Goal: Task Accomplishment & Management: Use online tool/utility

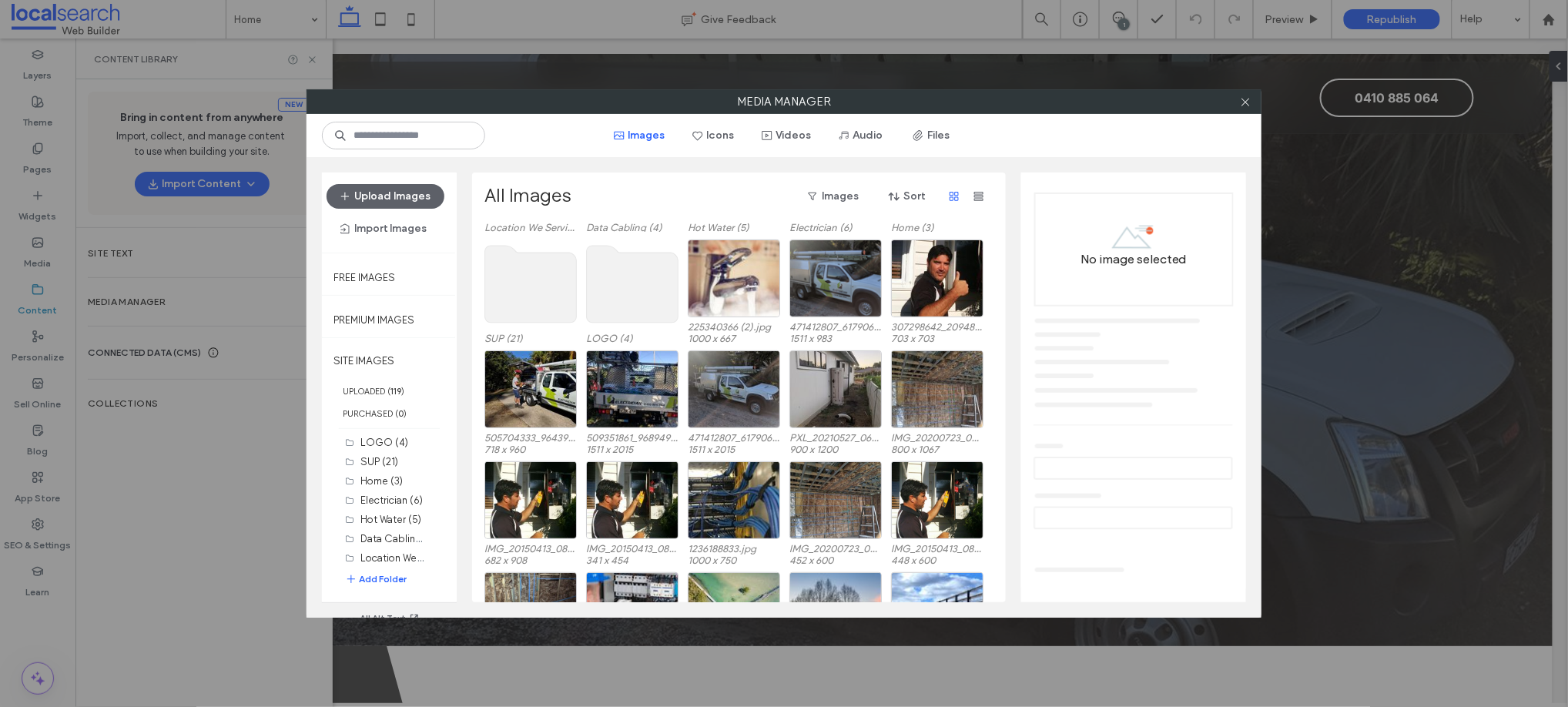
scroll to position [150, 0]
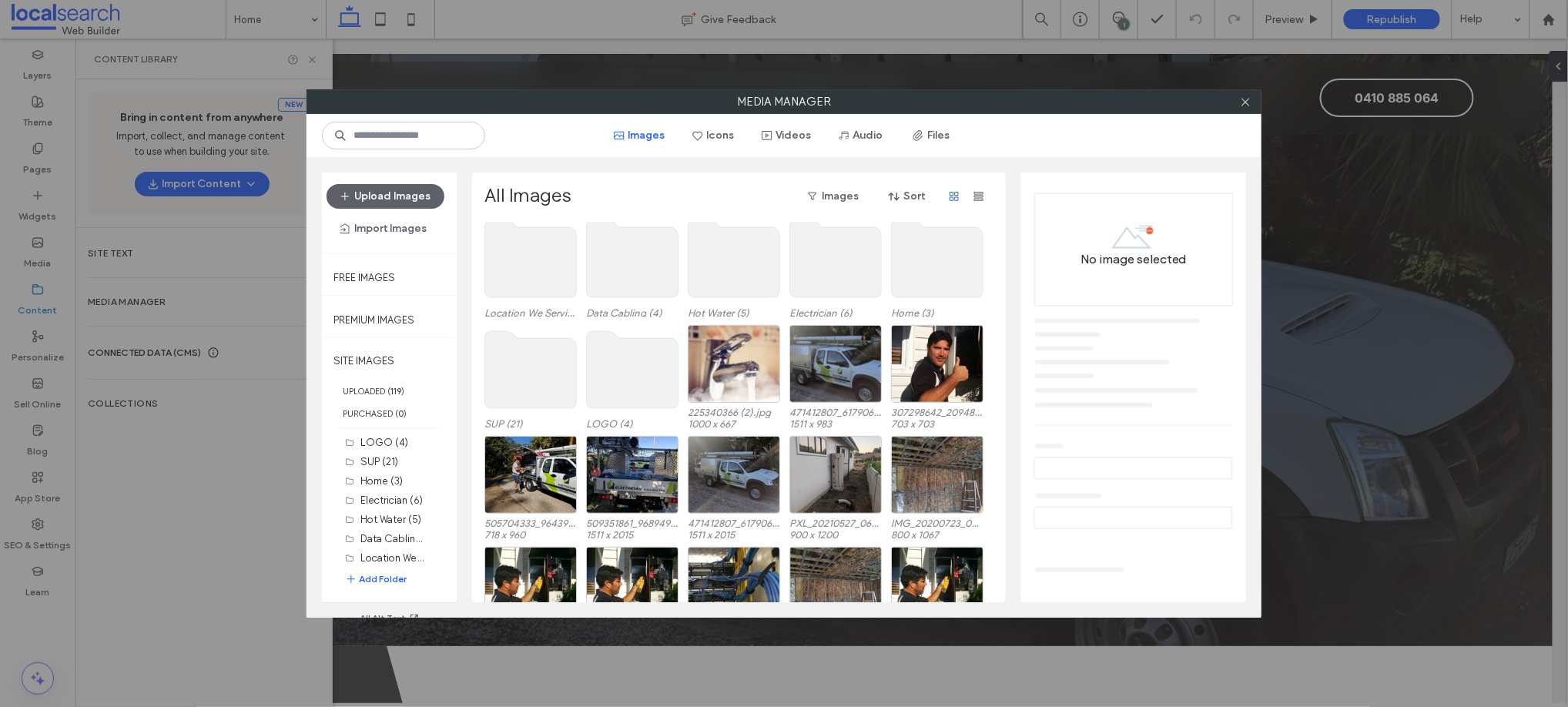
click at [618, 259] on use at bounding box center [633, 259] width 92 height 77
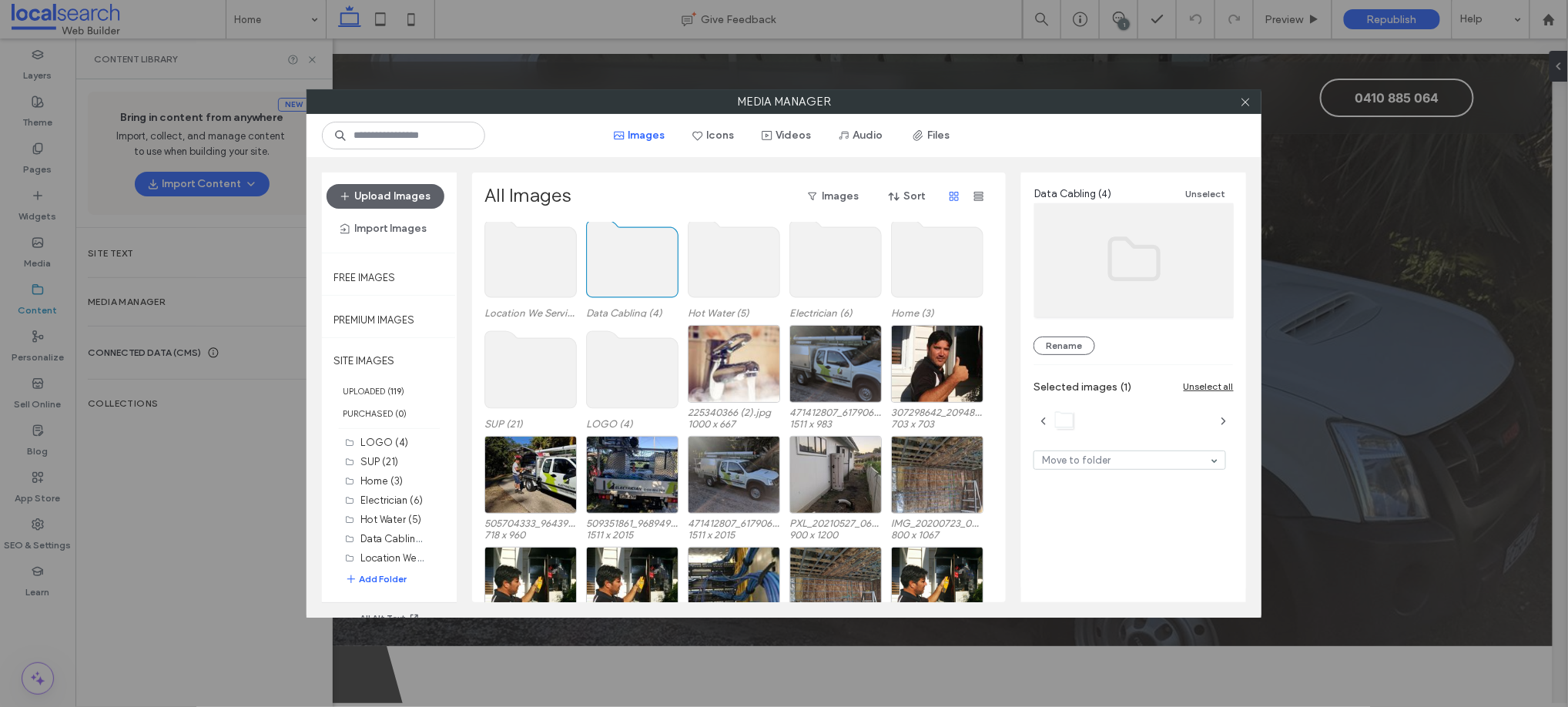
click at [618, 259] on use at bounding box center [633, 259] width 92 height 77
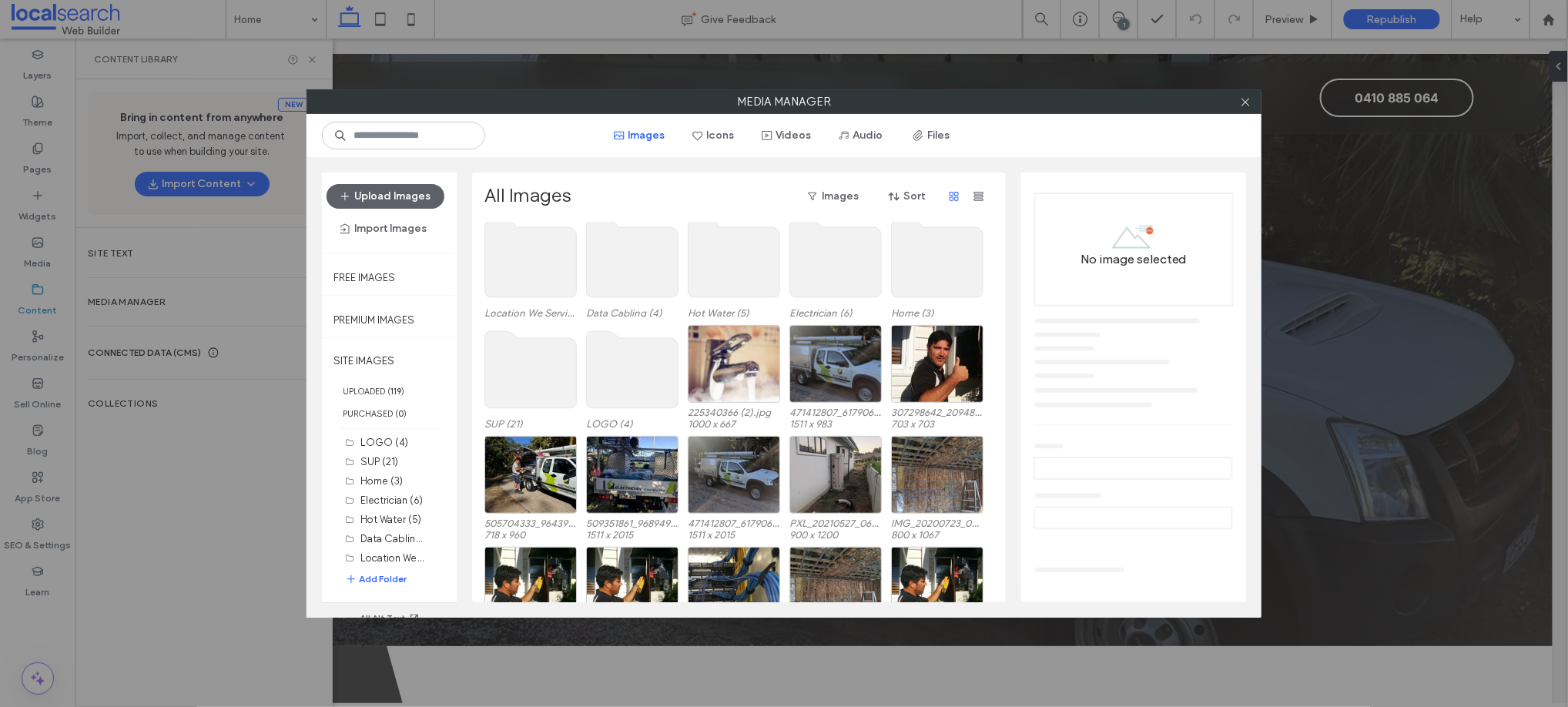
click at [618, 259] on use at bounding box center [633, 259] width 92 height 77
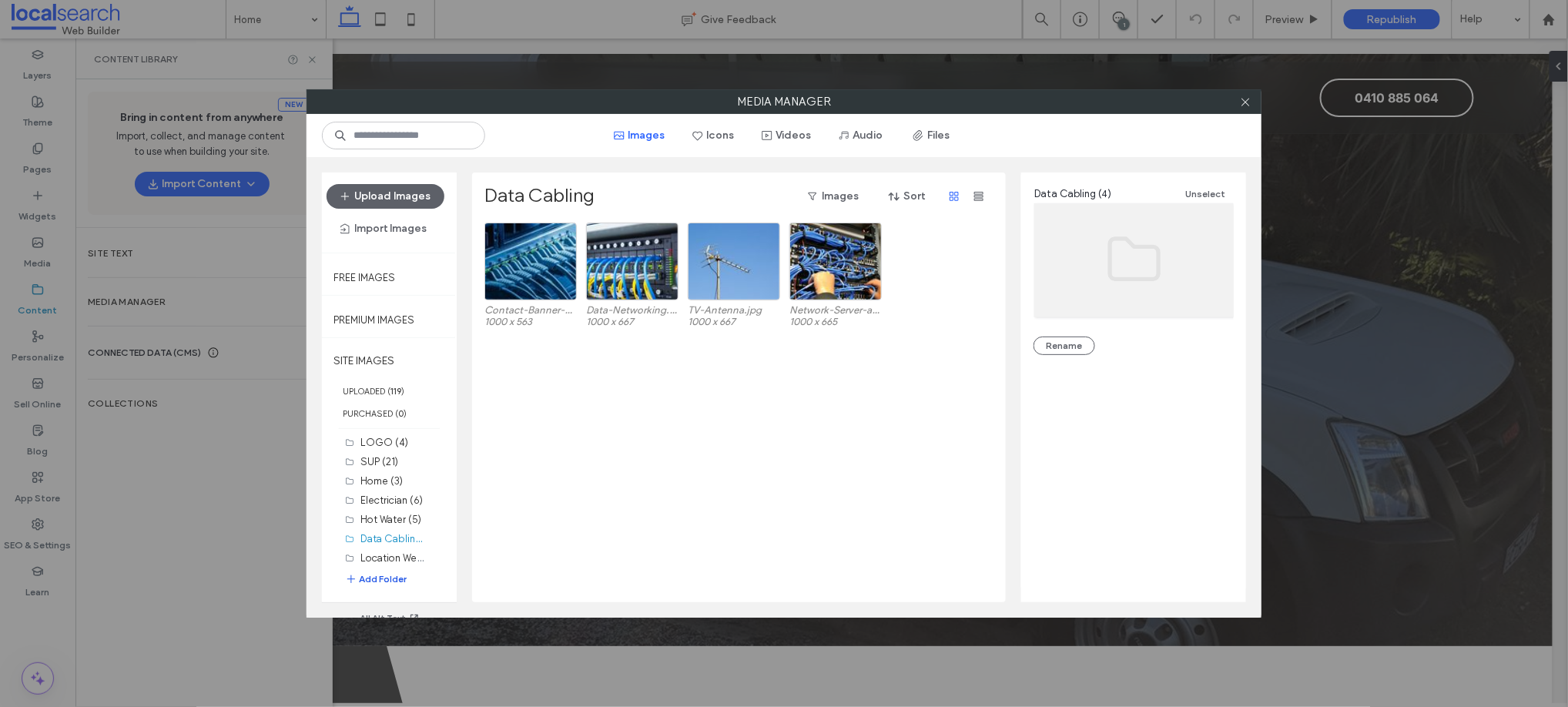
click at [379, 580] on button "Add Folder" at bounding box center [376, 579] width 62 height 15
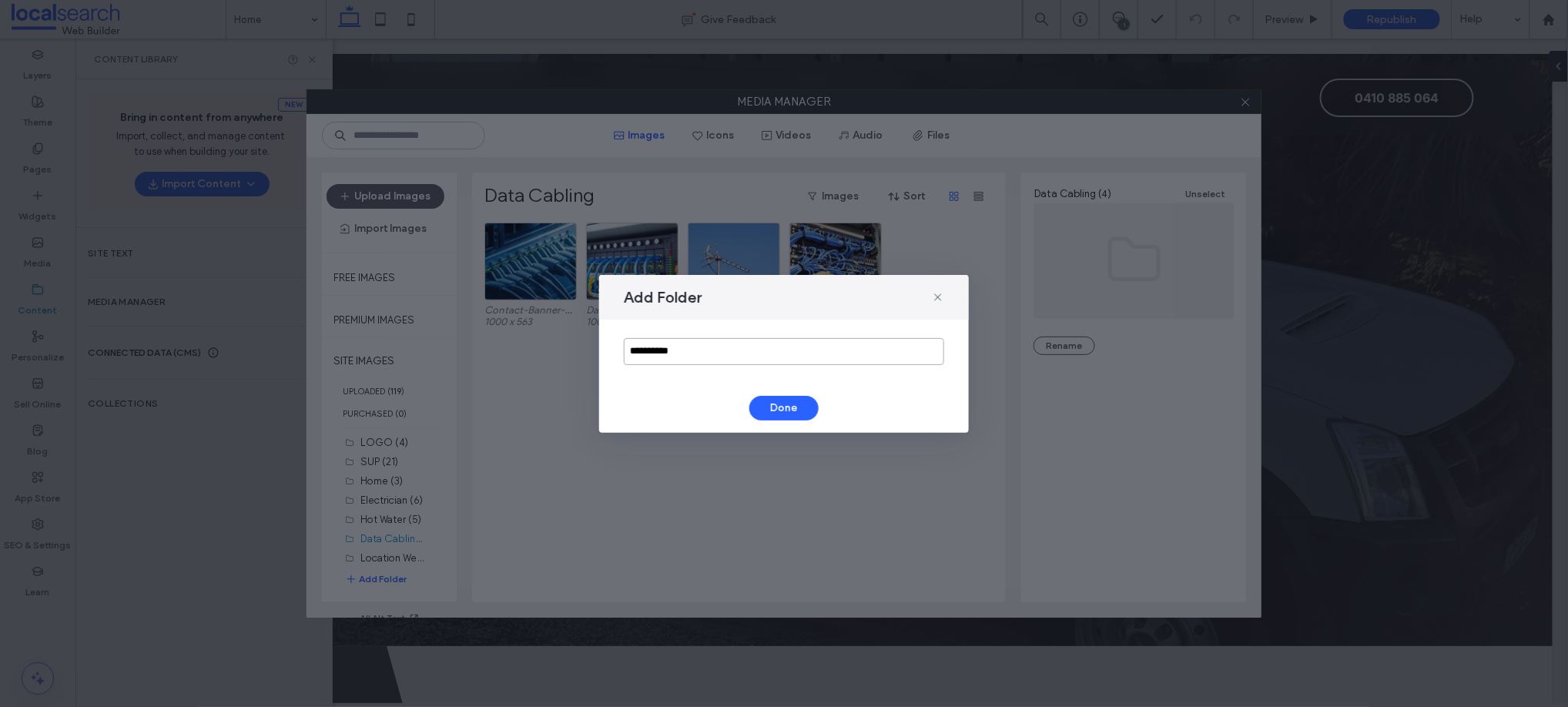
drag, startPoint x: 742, startPoint y: 354, endPoint x: 497, endPoint y: 311, distance: 248.7
click at [497, 311] on div "**********" at bounding box center [784, 353] width 1568 height 707
type input "**********"
click at [804, 408] on button "Done" at bounding box center [784, 407] width 70 height 24
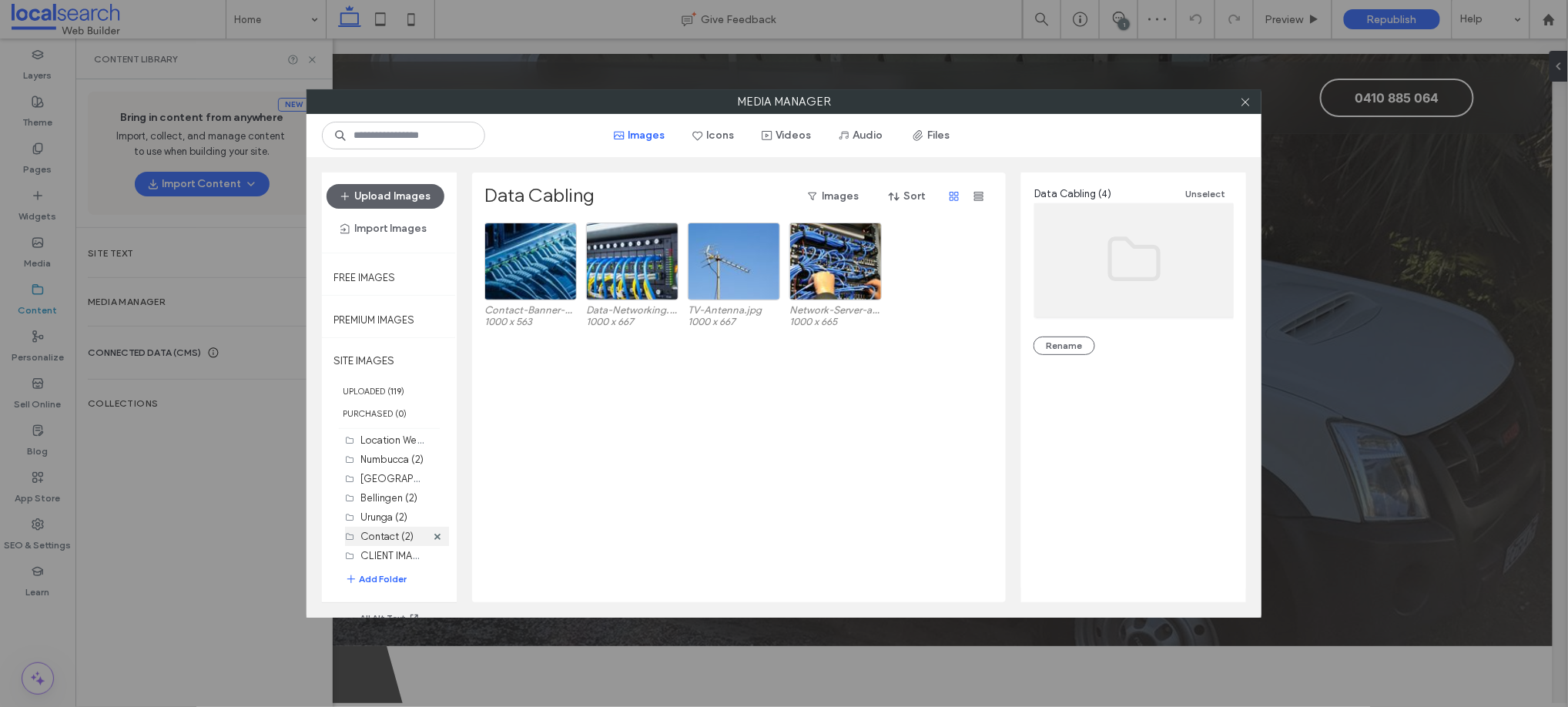
scroll to position [120, 0]
click at [399, 553] on label "CLIENT IMAGES (0)" at bounding box center [405, 552] width 89 height 15
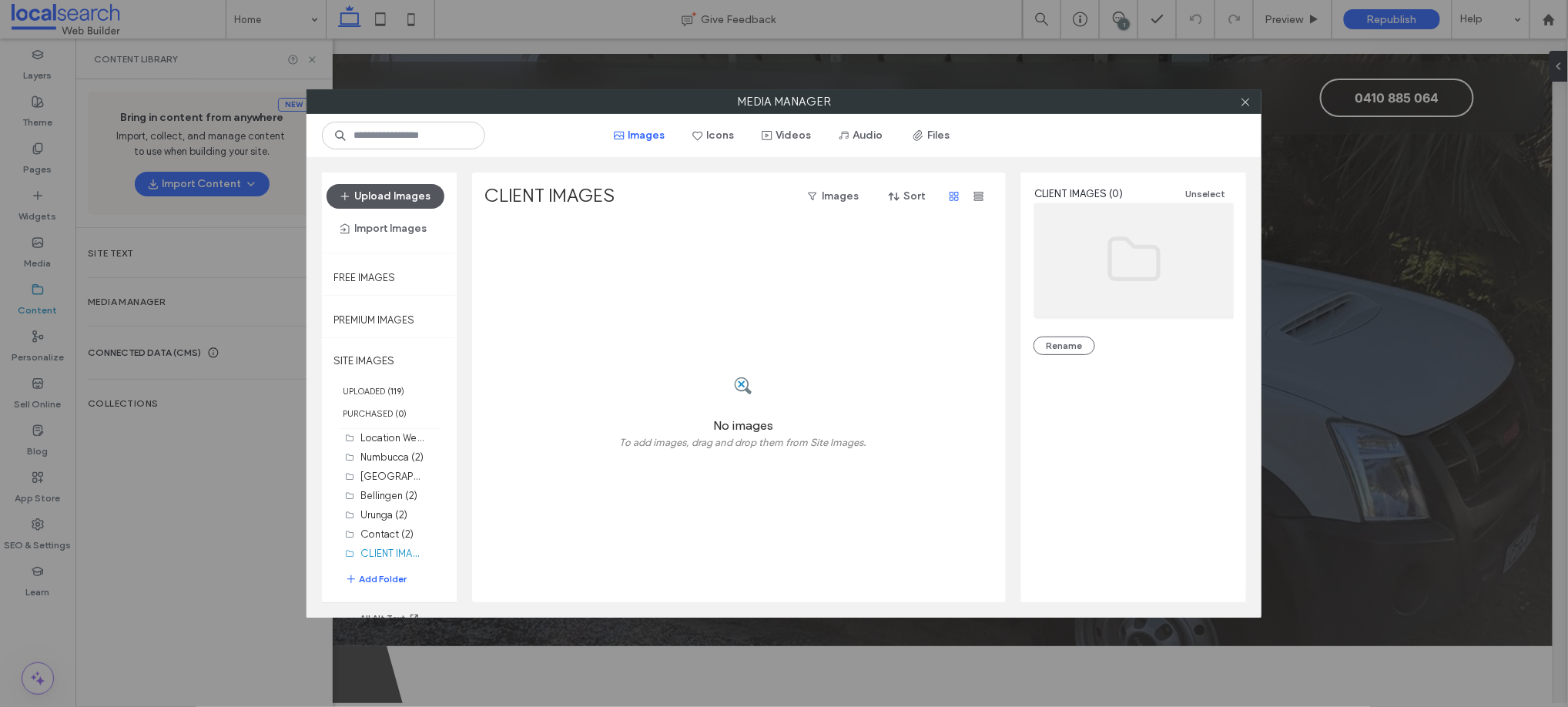
click at [374, 198] on button "Upload Images" at bounding box center [386, 195] width 118 height 24
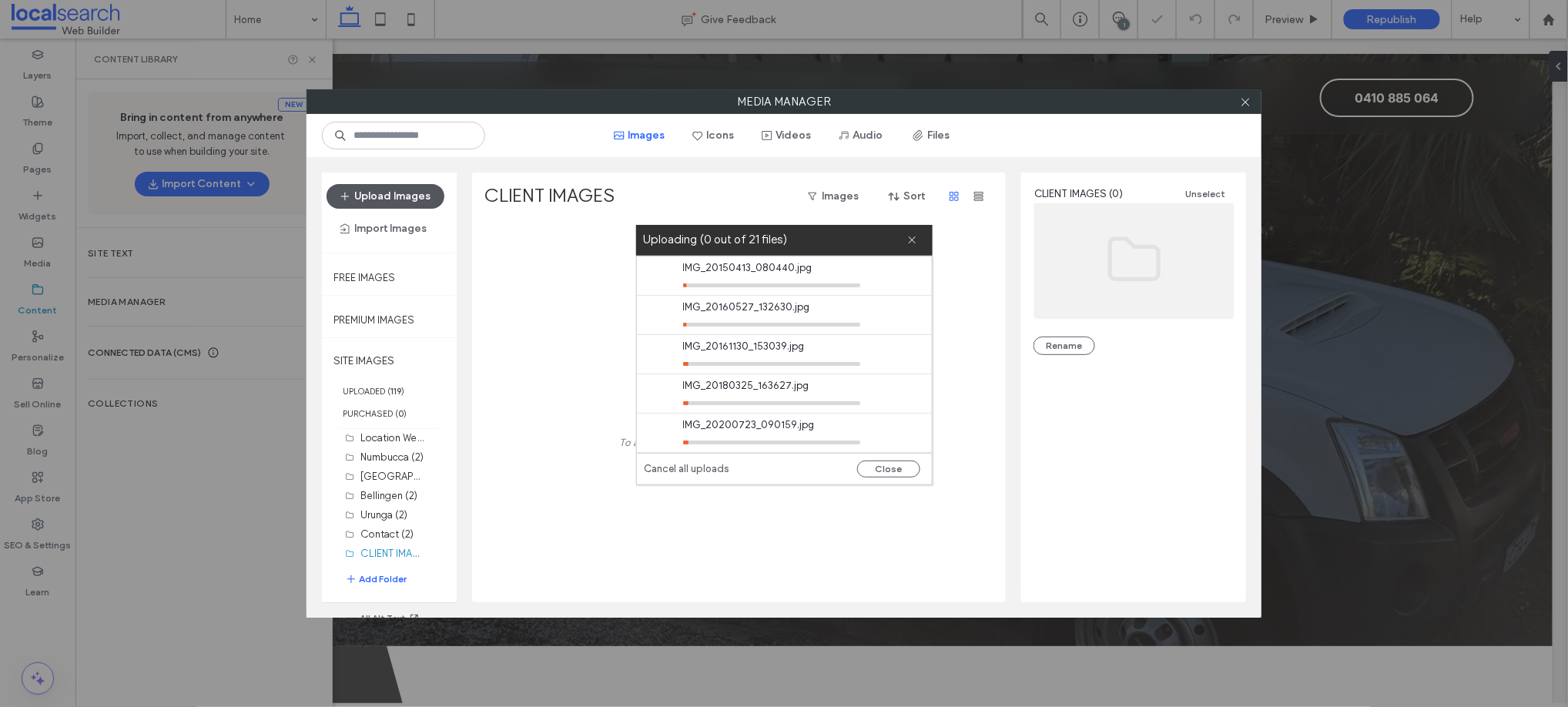
click at [377, 187] on button "Upload Images" at bounding box center [386, 195] width 118 height 24
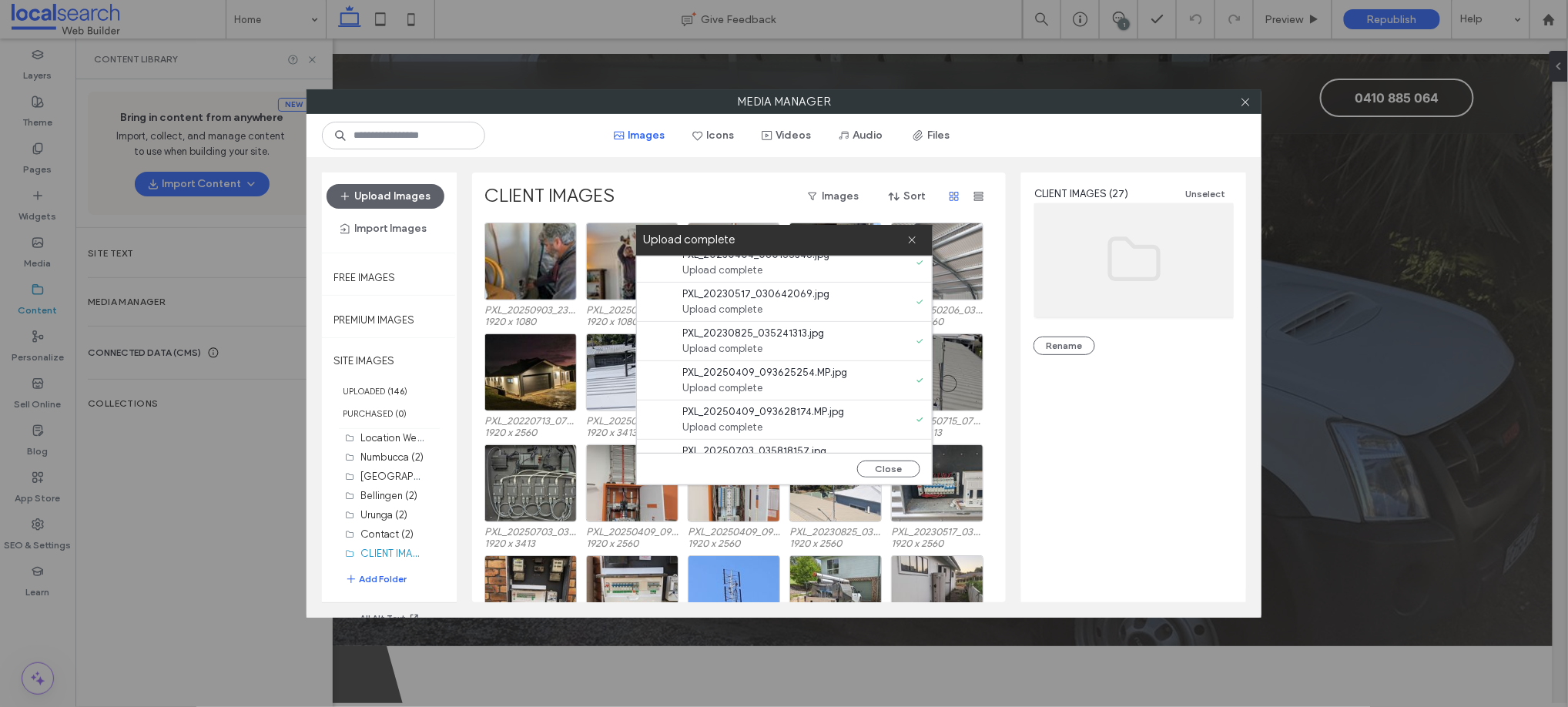
scroll to position [513, 0]
click at [875, 463] on button "Close" at bounding box center [888, 469] width 63 height 17
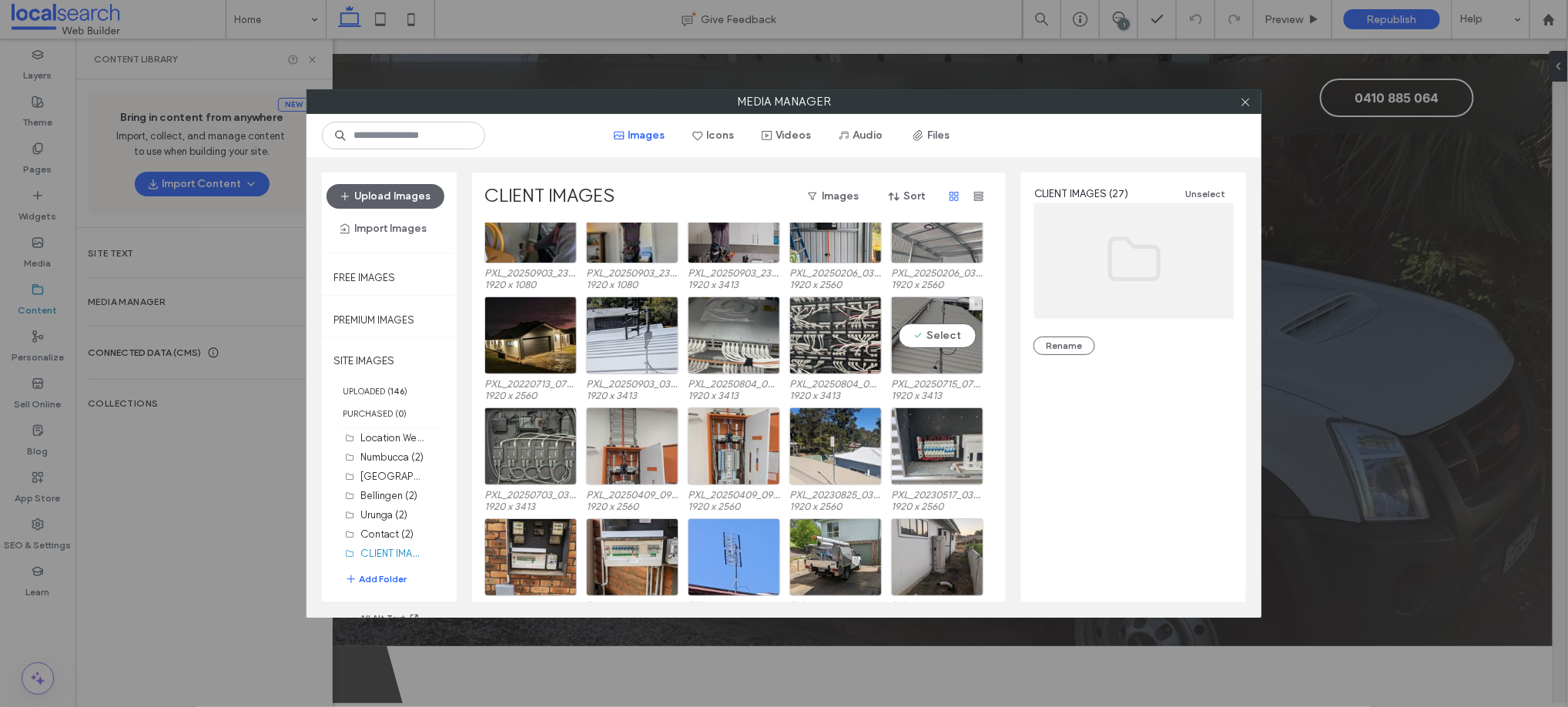
scroll to position [0, 0]
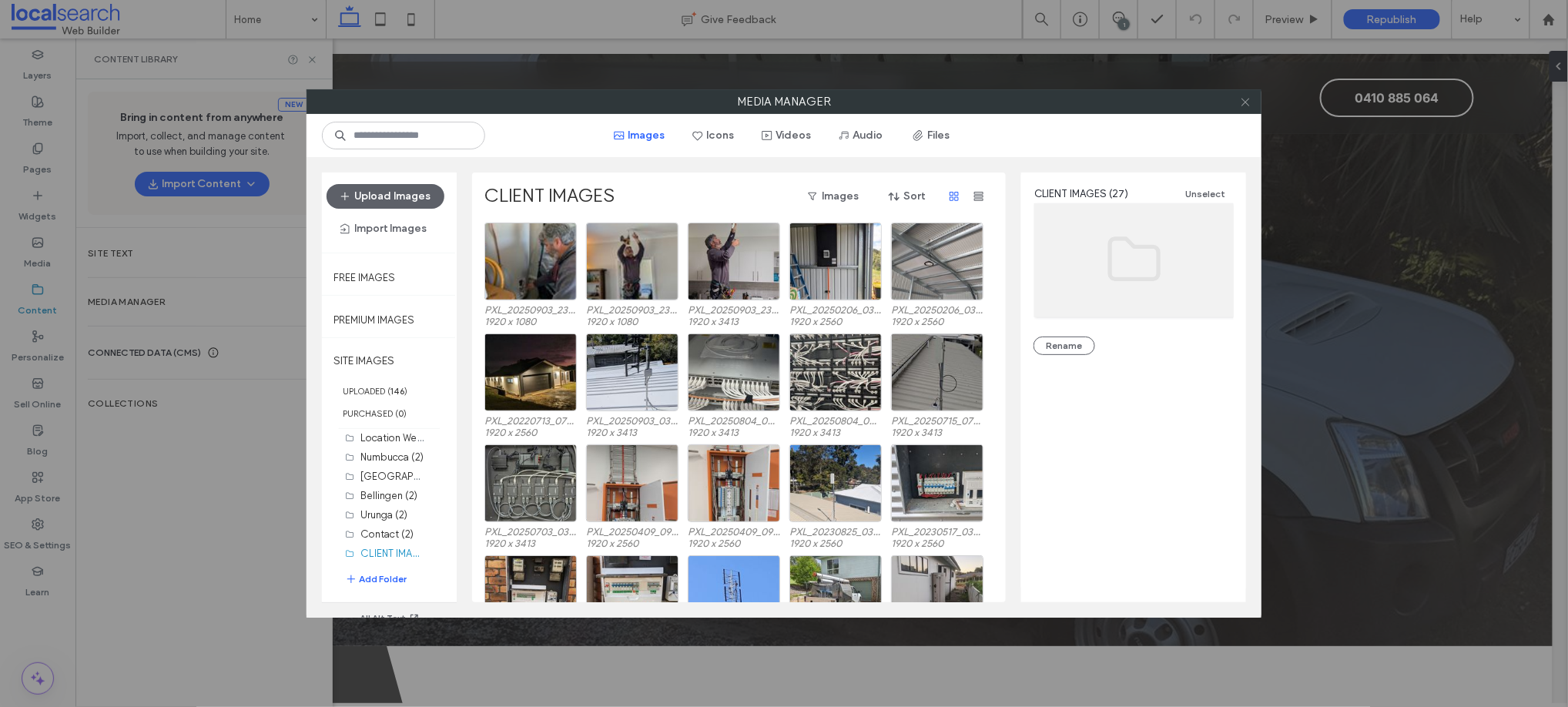
click at [1242, 97] on icon at bounding box center [1246, 103] width 12 height 12
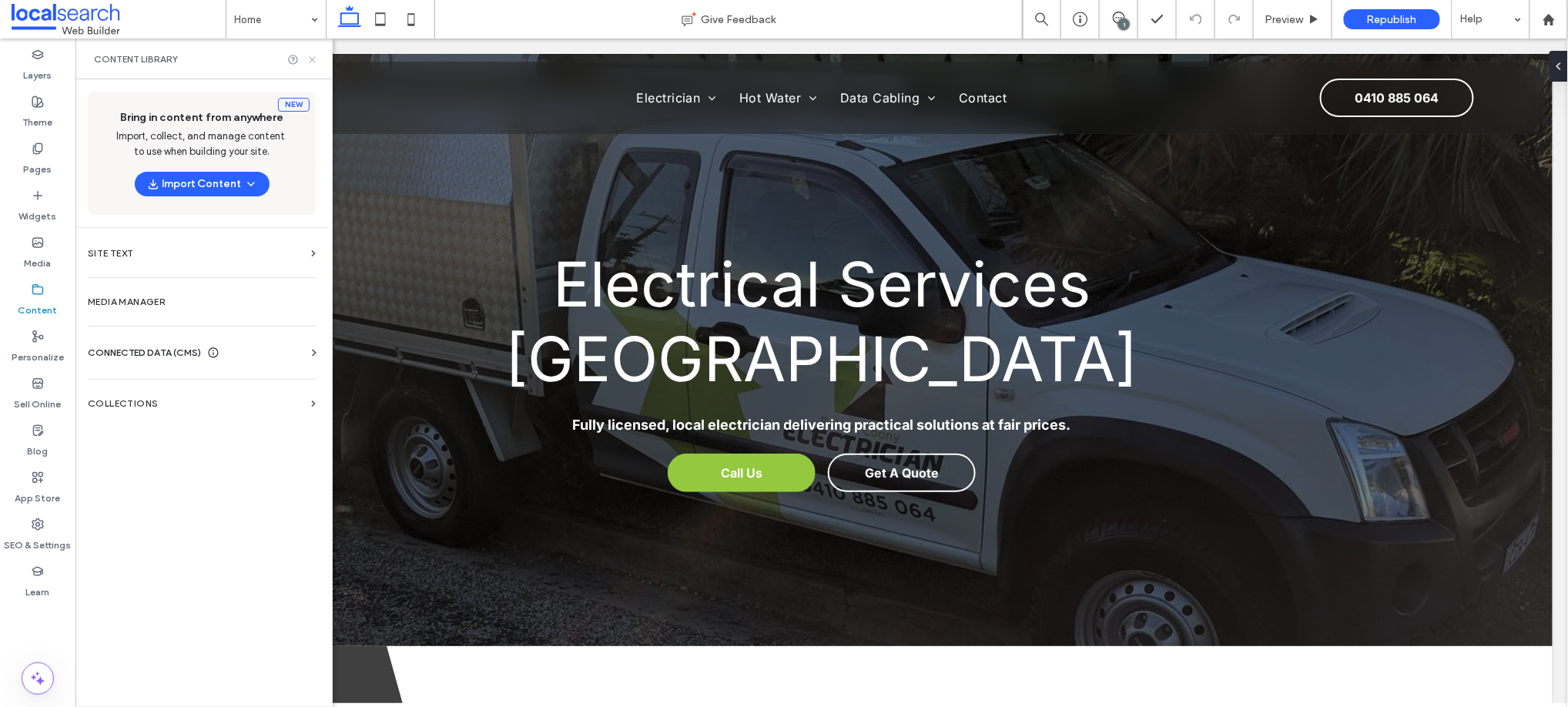
click at [309, 60] on icon at bounding box center [312, 60] width 12 height 12
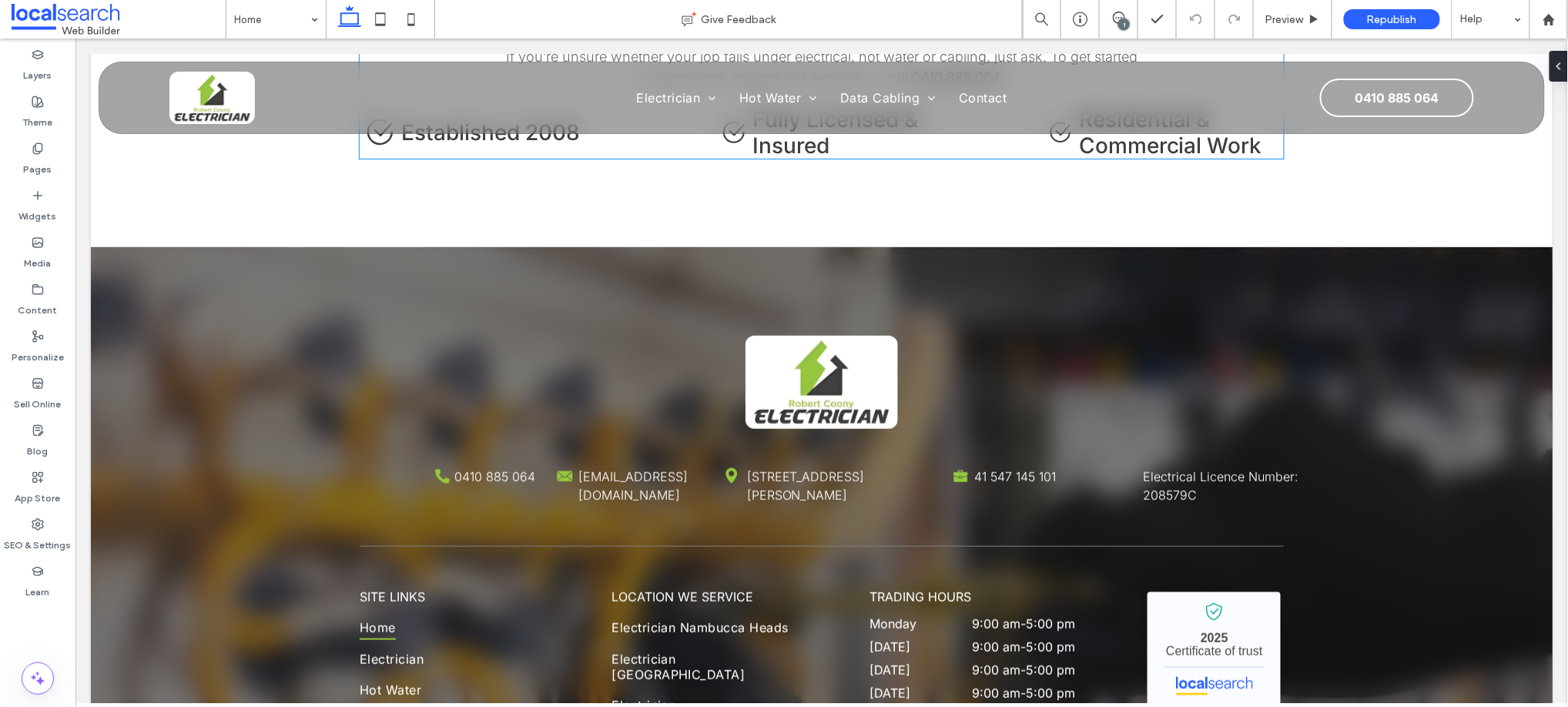
scroll to position [2909, 0]
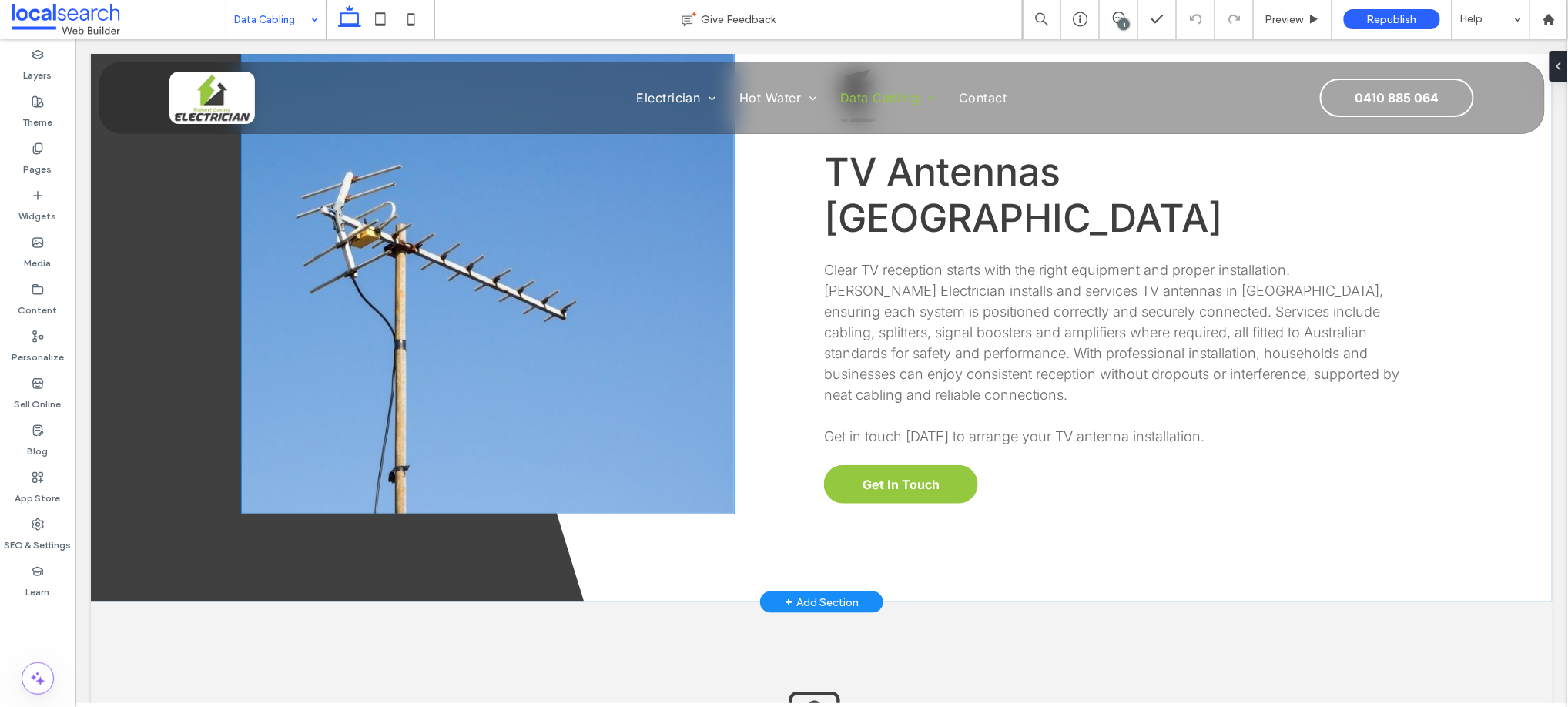
scroll to position [5476, 0]
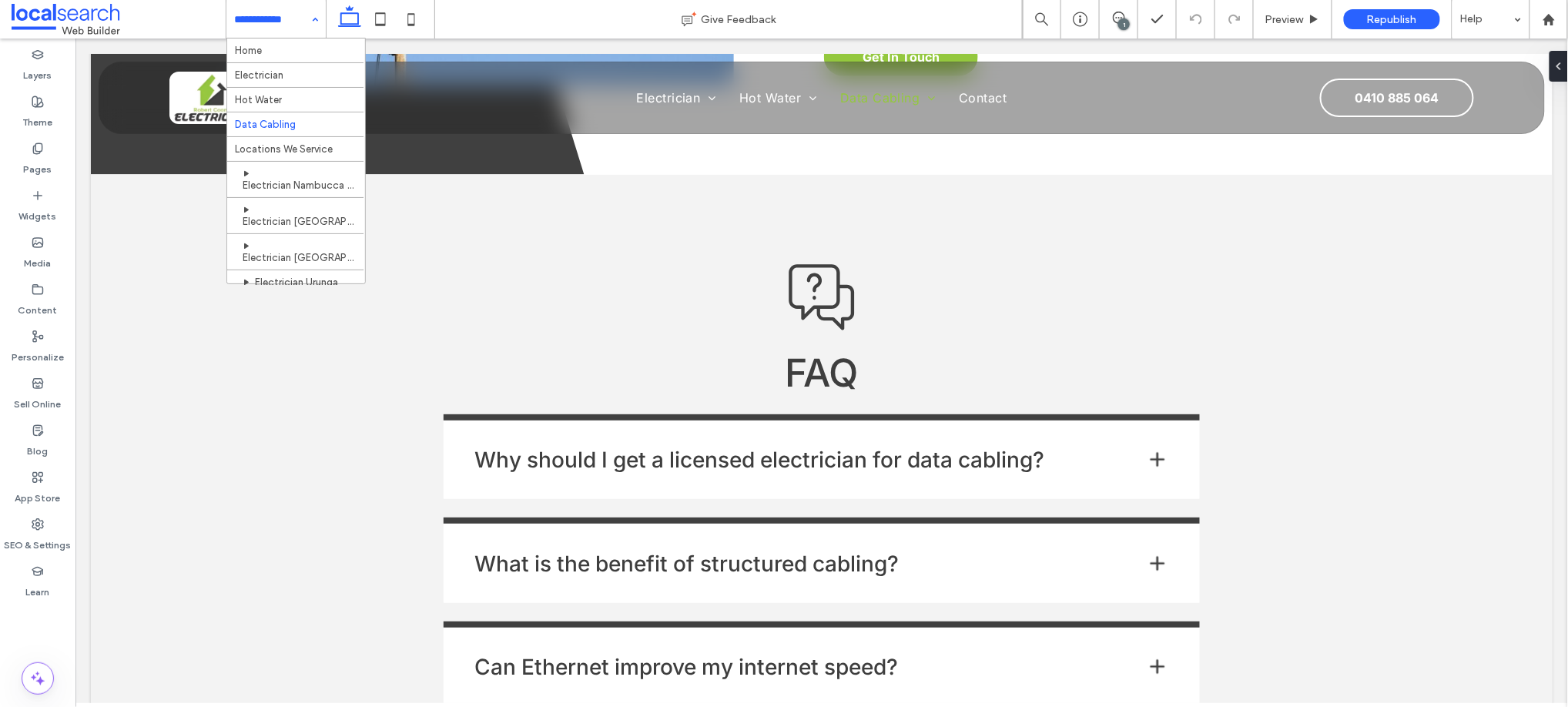
click at [272, 16] on input at bounding box center [272, 19] width 76 height 39
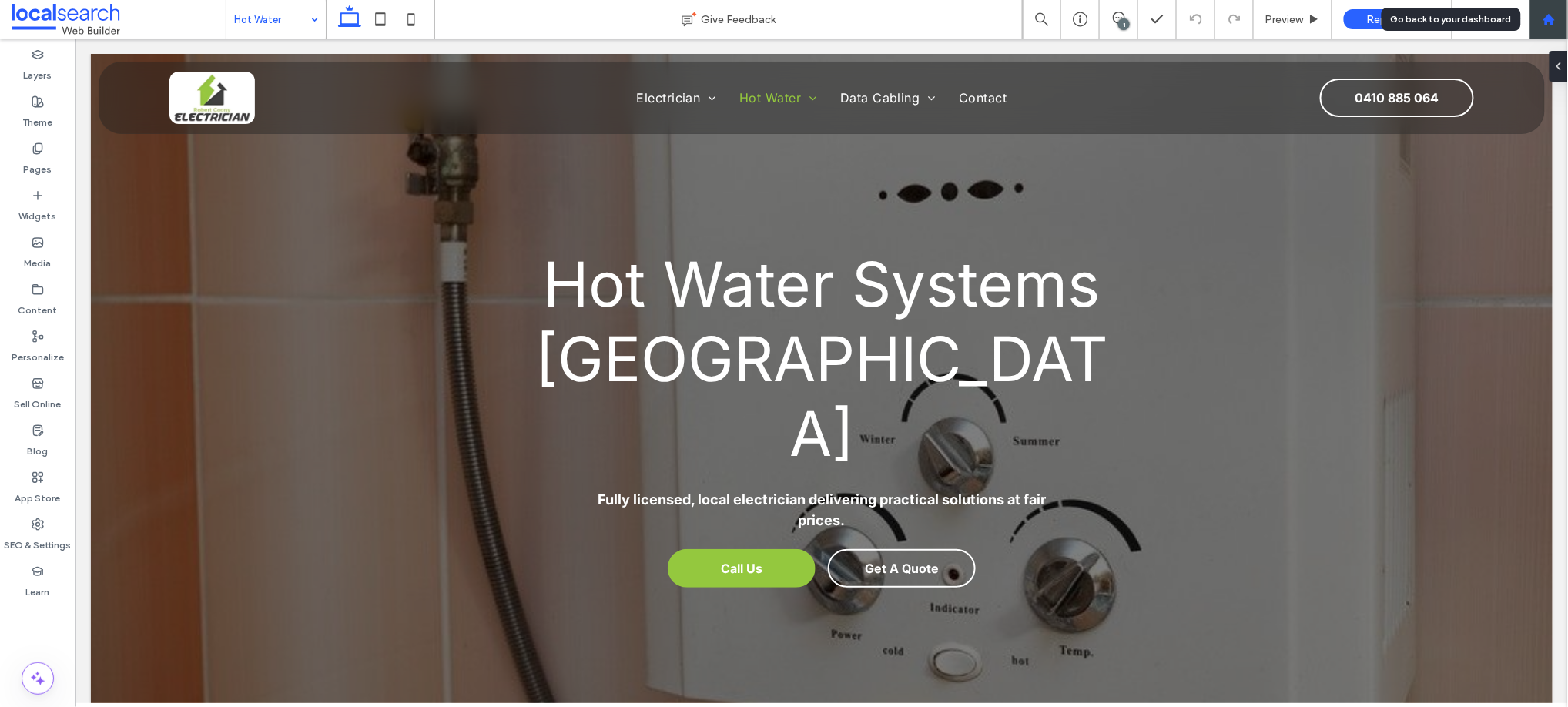
click at [1551, 17] on use at bounding box center [1549, 19] width 12 height 12
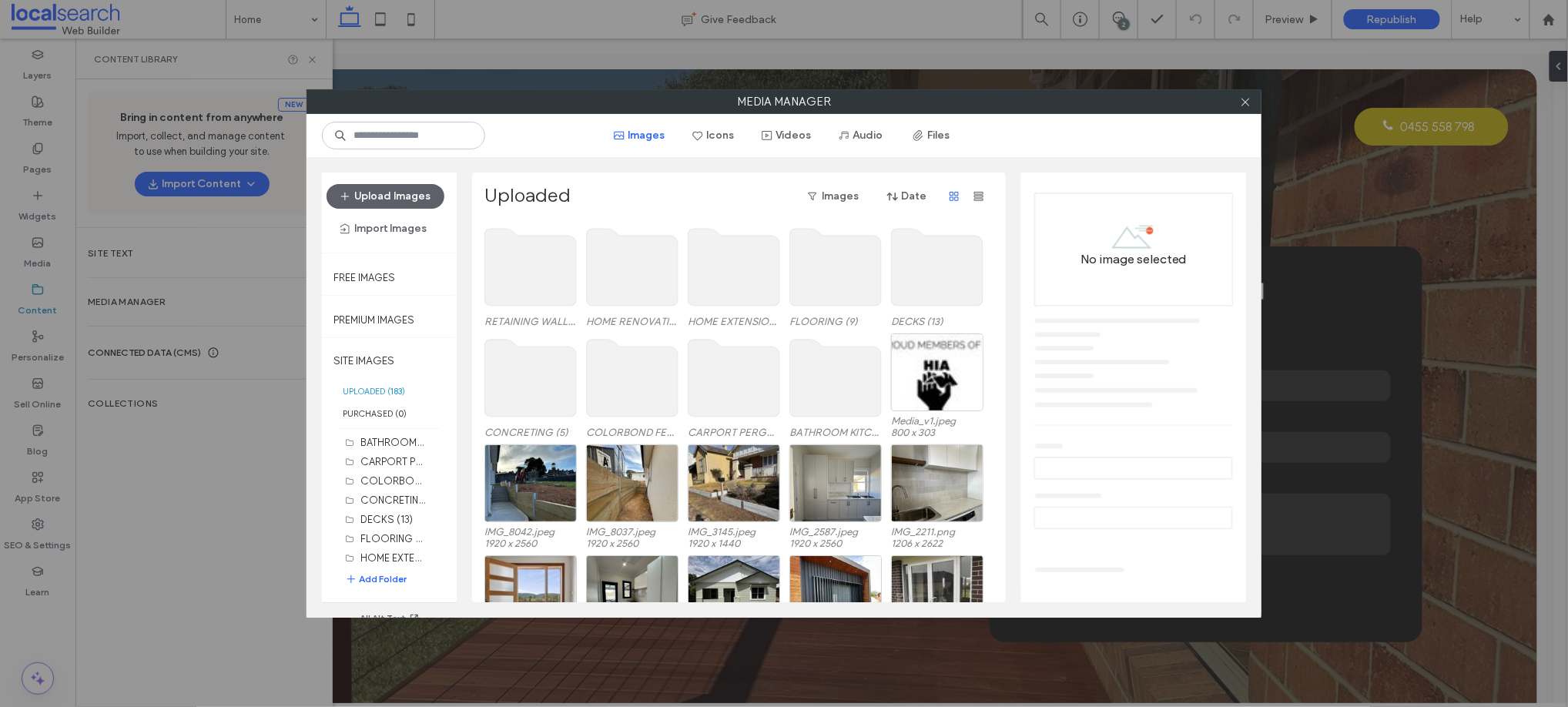
click at [1252, 98] on div at bounding box center [1246, 102] width 23 height 23
click at [1249, 102] on icon at bounding box center [1246, 103] width 12 height 12
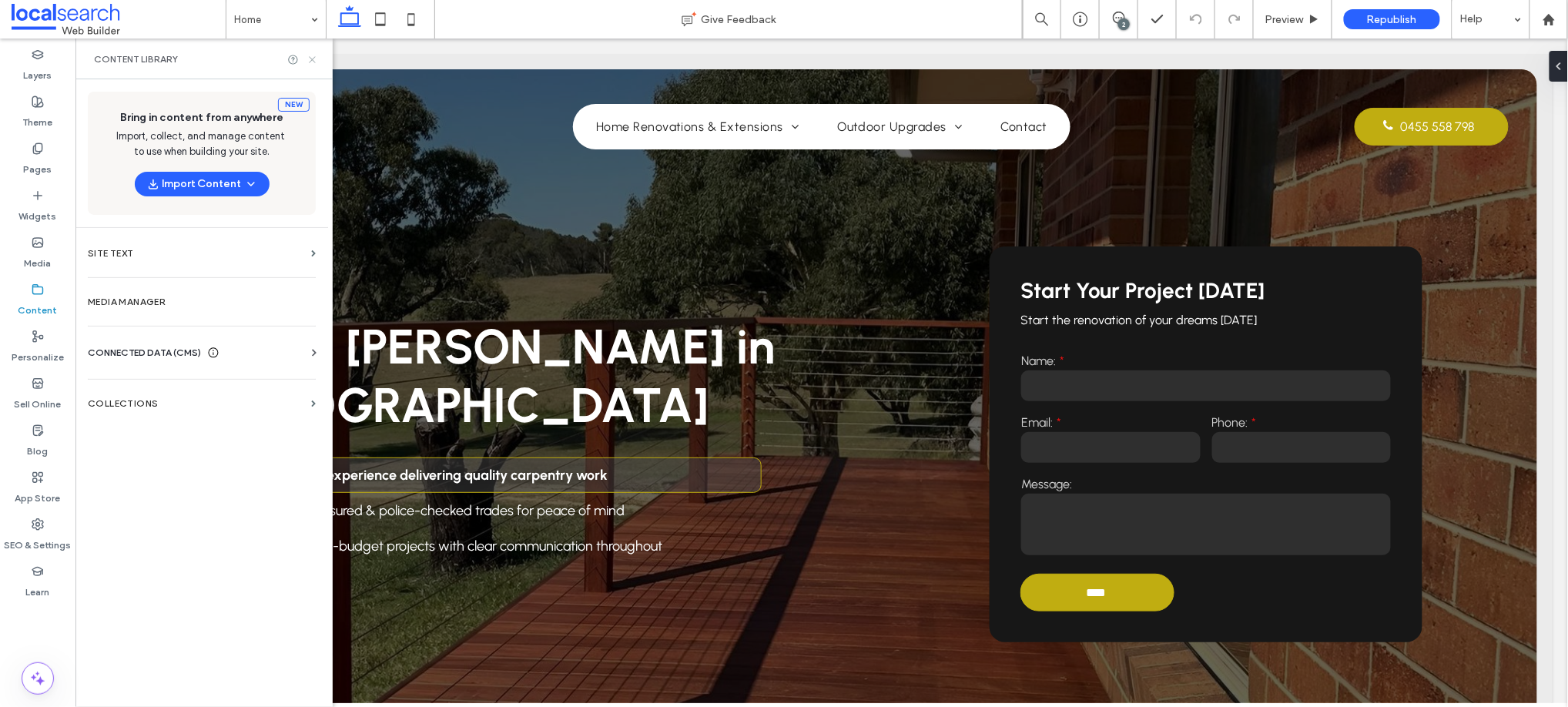
click at [314, 57] on icon at bounding box center [312, 60] width 12 height 12
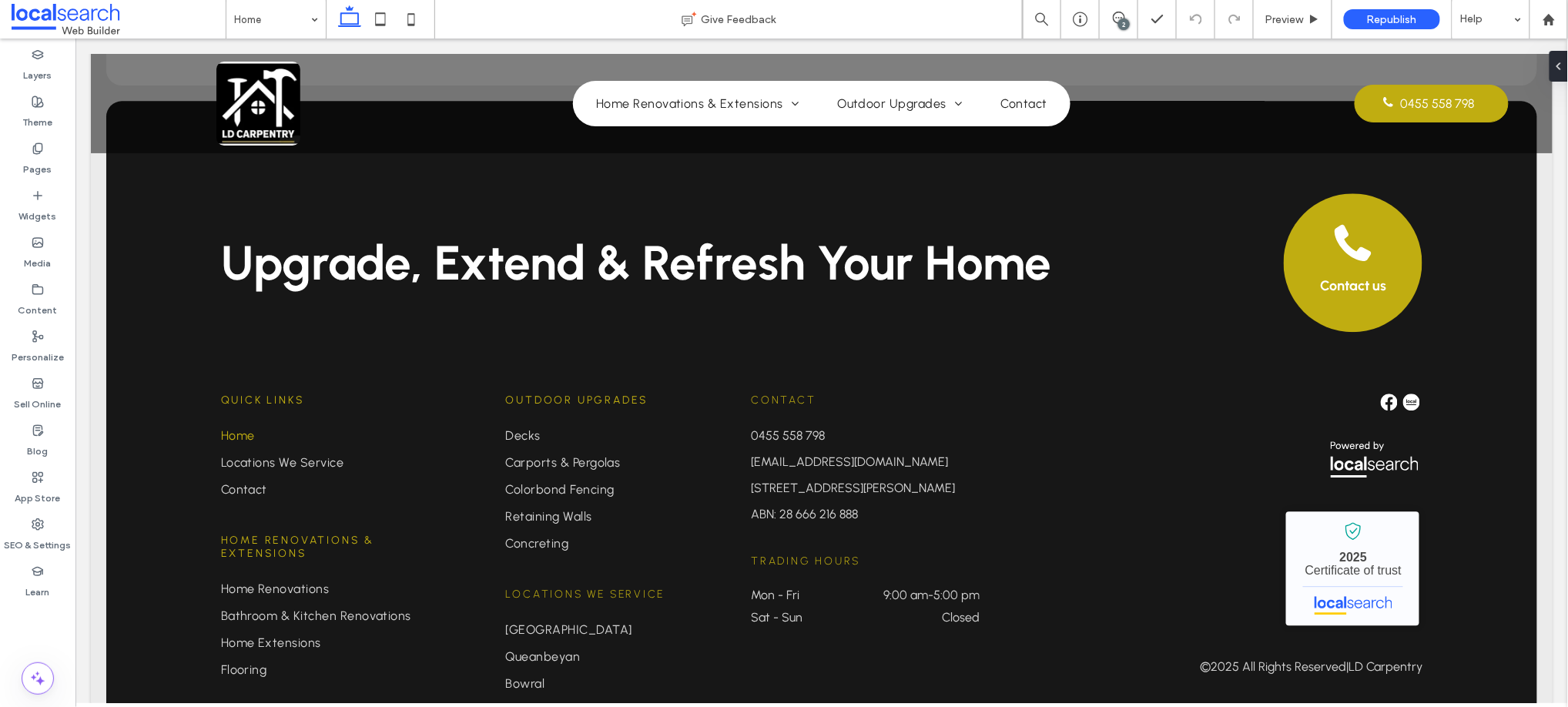
scroll to position [3841, 0]
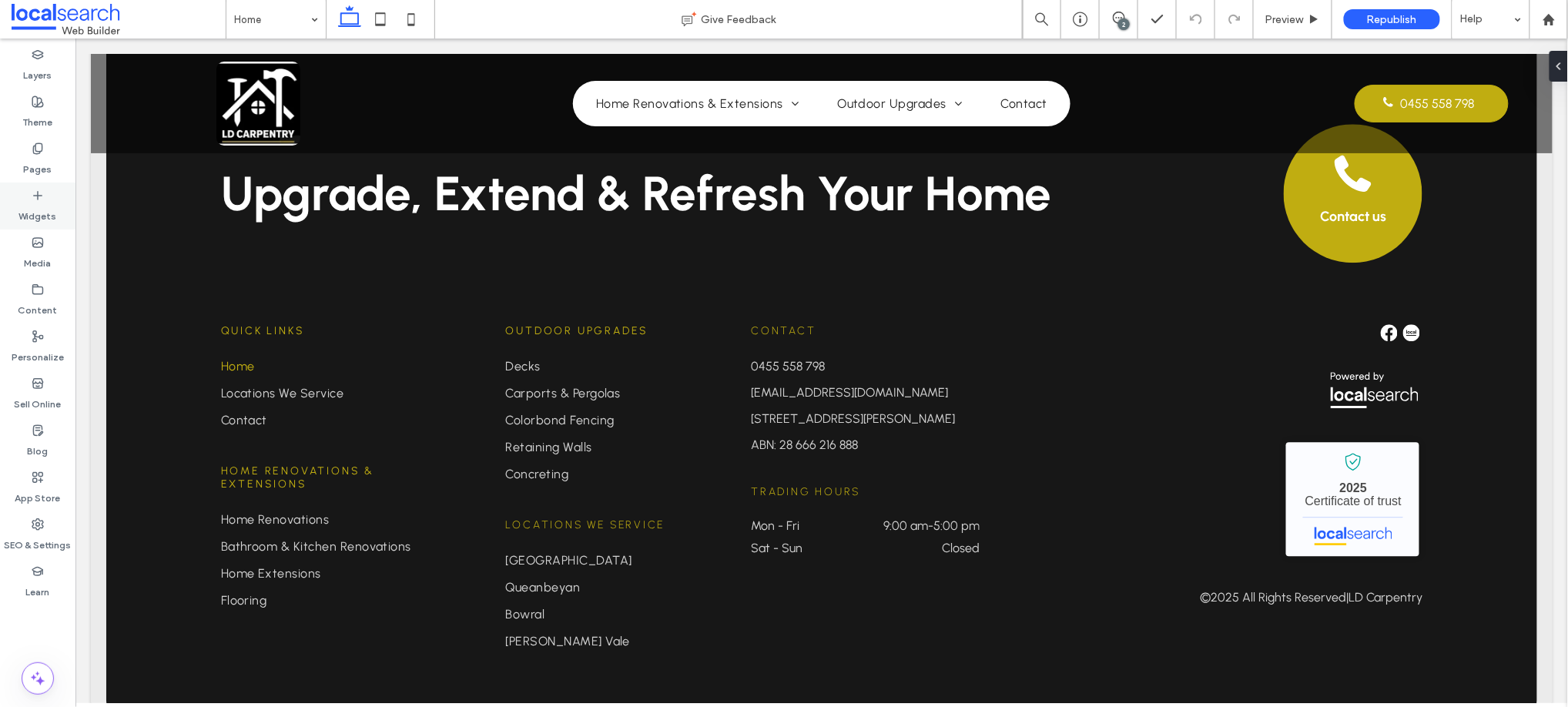
click at [32, 190] on icon at bounding box center [38, 195] width 13 height 13
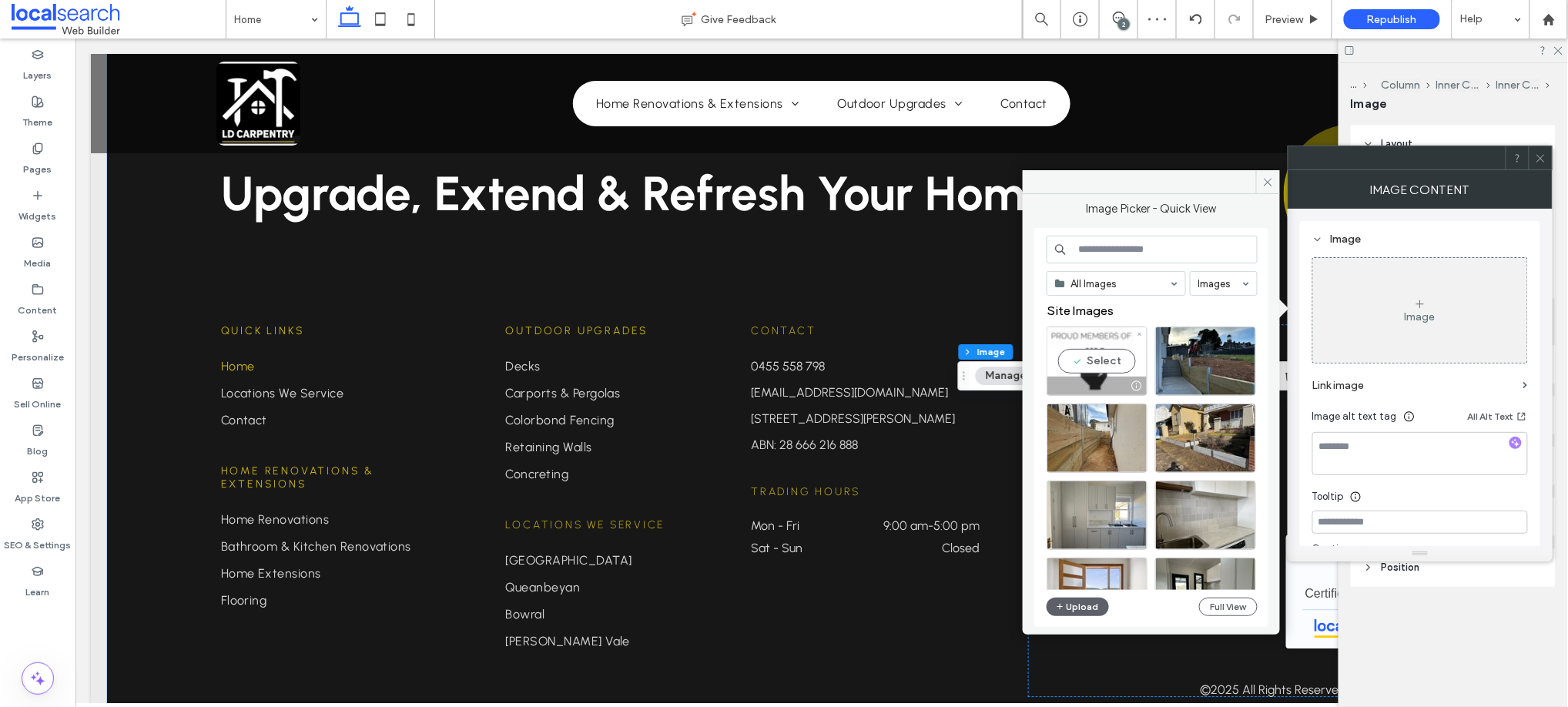
click at [1098, 359] on div "Select" at bounding box center [1097, 362] width 101 height 70
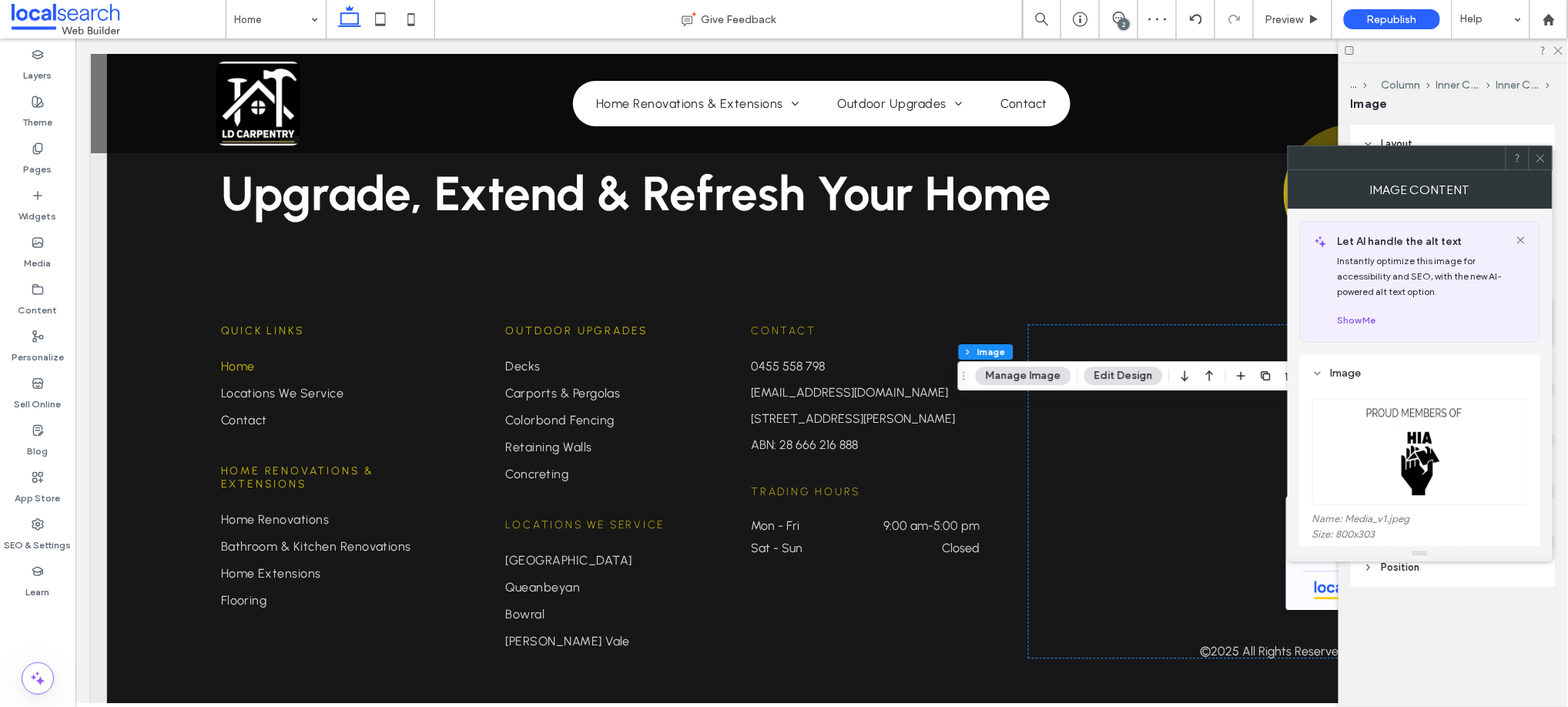
click at [1539, 161] on icon at bounding box center [1541, 159] width 12 height 12
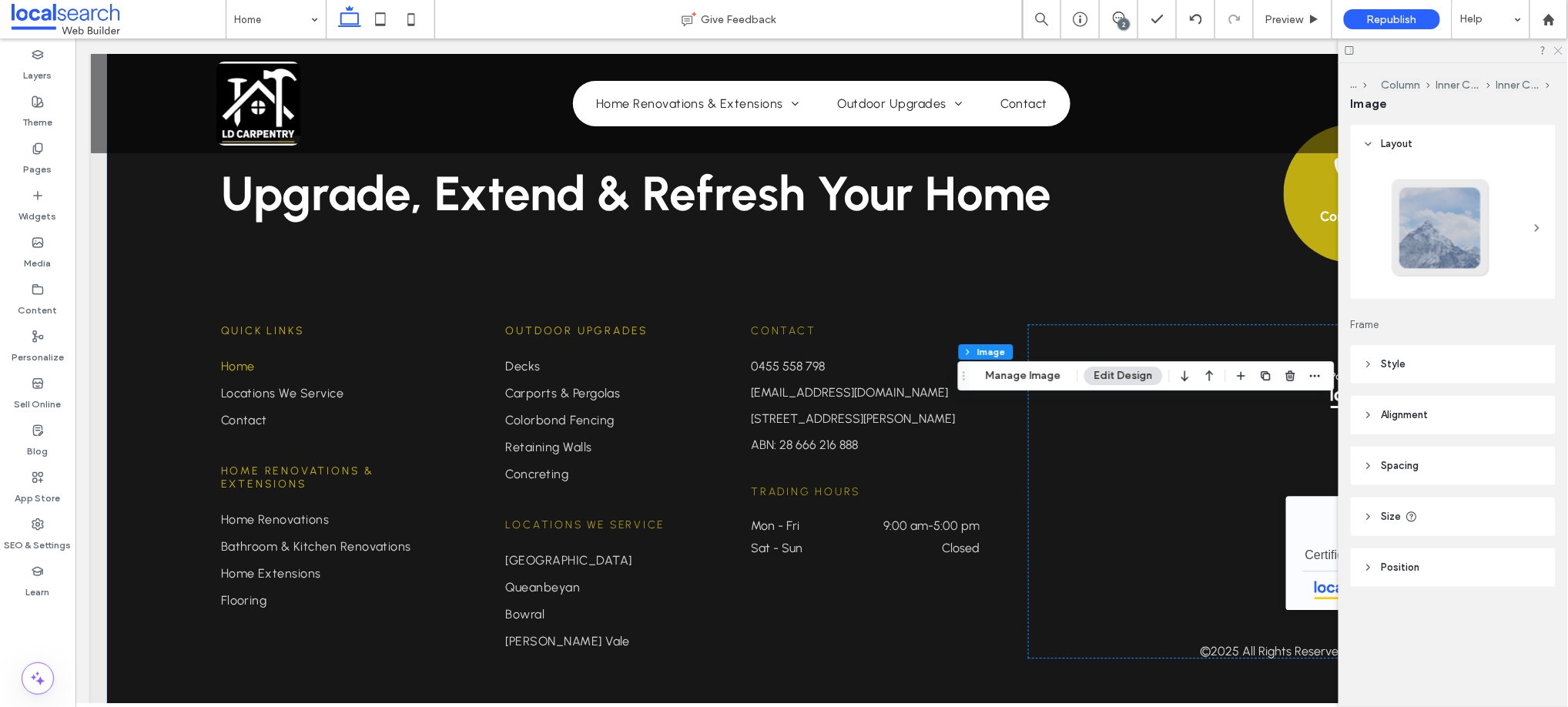
click at [1553, 44] on icon at bounding box center [1557, 49] width 10 height 10
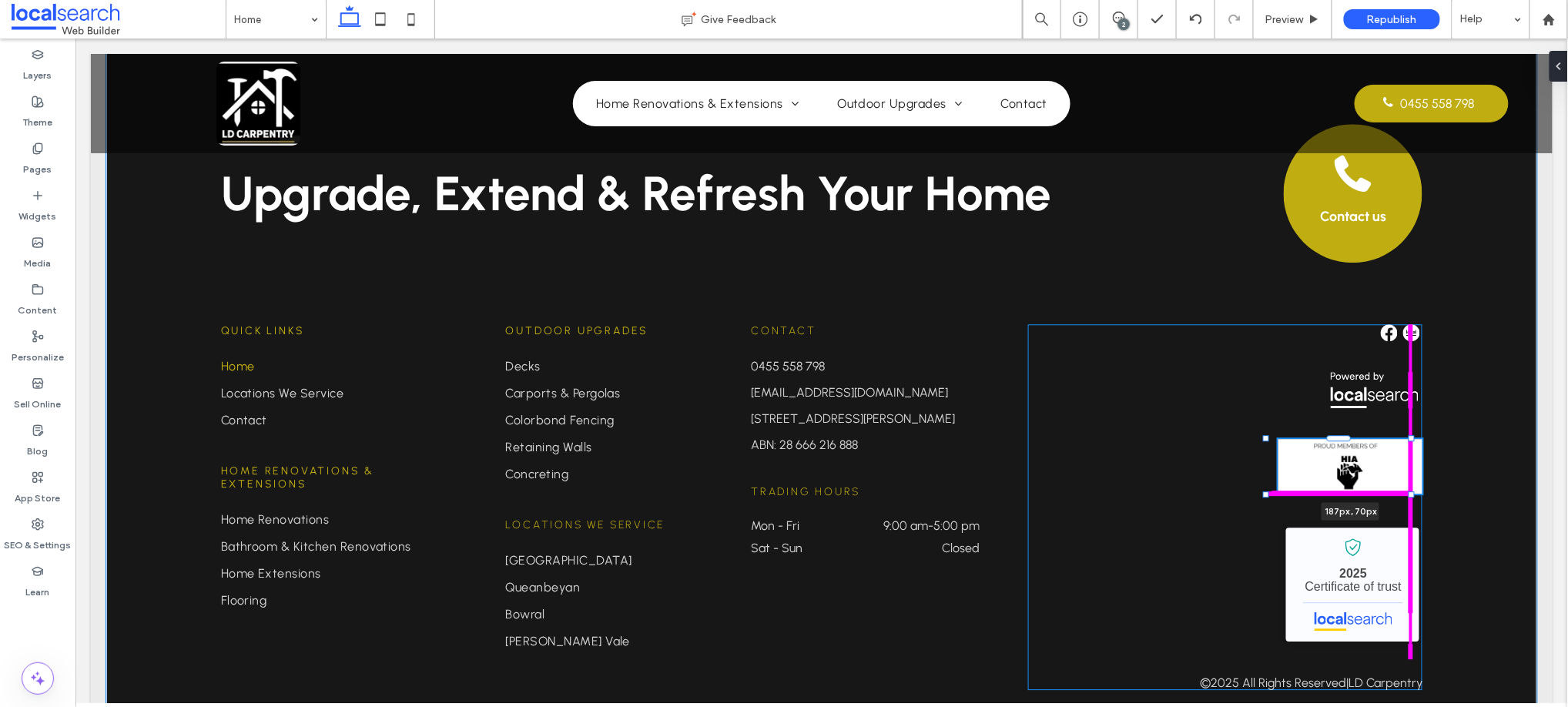
drag, startPoint x: 1347, startPoint y: 400, endPoint x: 1220, endPoint y: 397, distance: 127.0
click at [1220, 397] on div "Upgrade, Extend & Refresh Your Home Contact us Quick Links Home Locations We Se…" at bounding box center [820, 391] width 1431 height 721
type input "***"
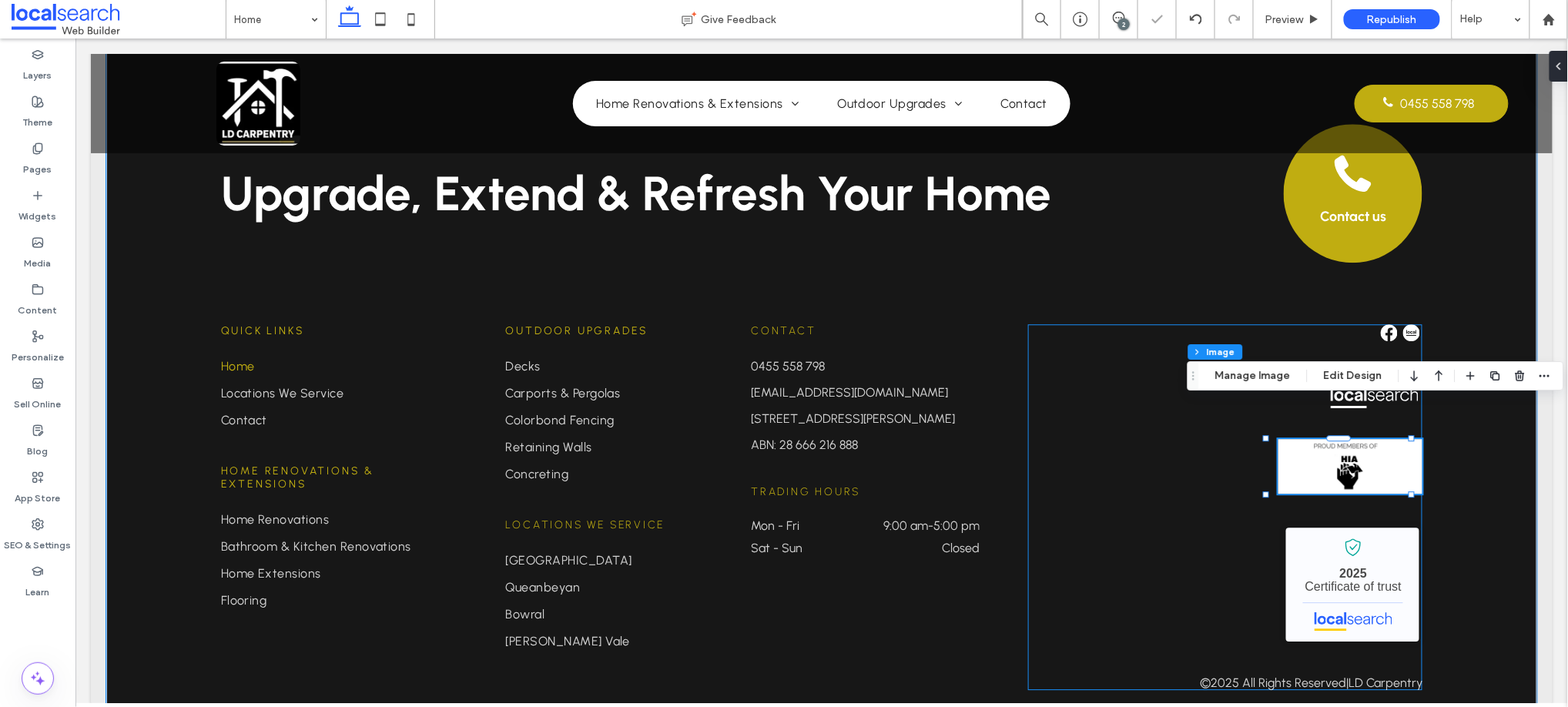
click at [1181, 497] on div "187px , 70px LD Carpentry - Localsearch verified business 2025 Certificate of t…" at bounding box center [1225, 506] width 395 height 366
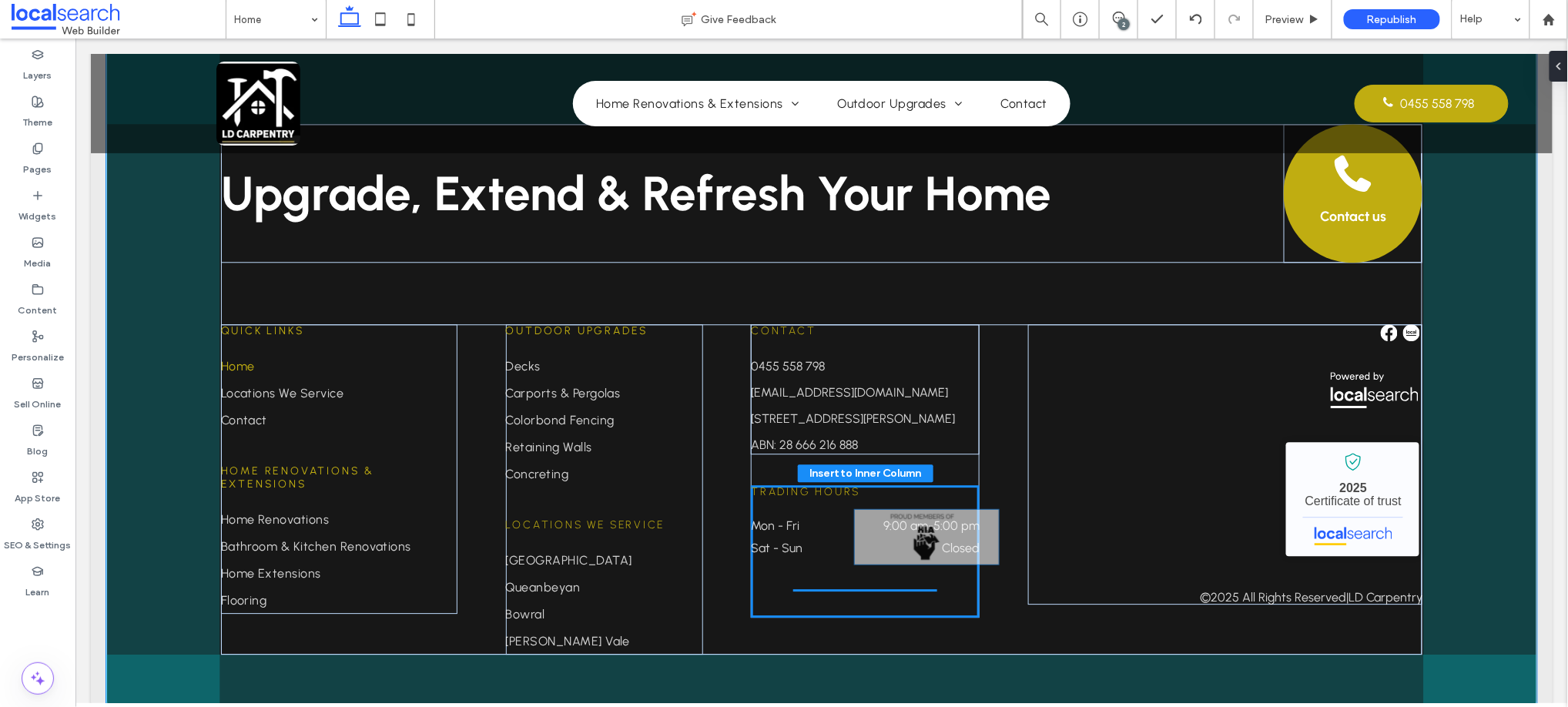
scroll to position [3838, 0]
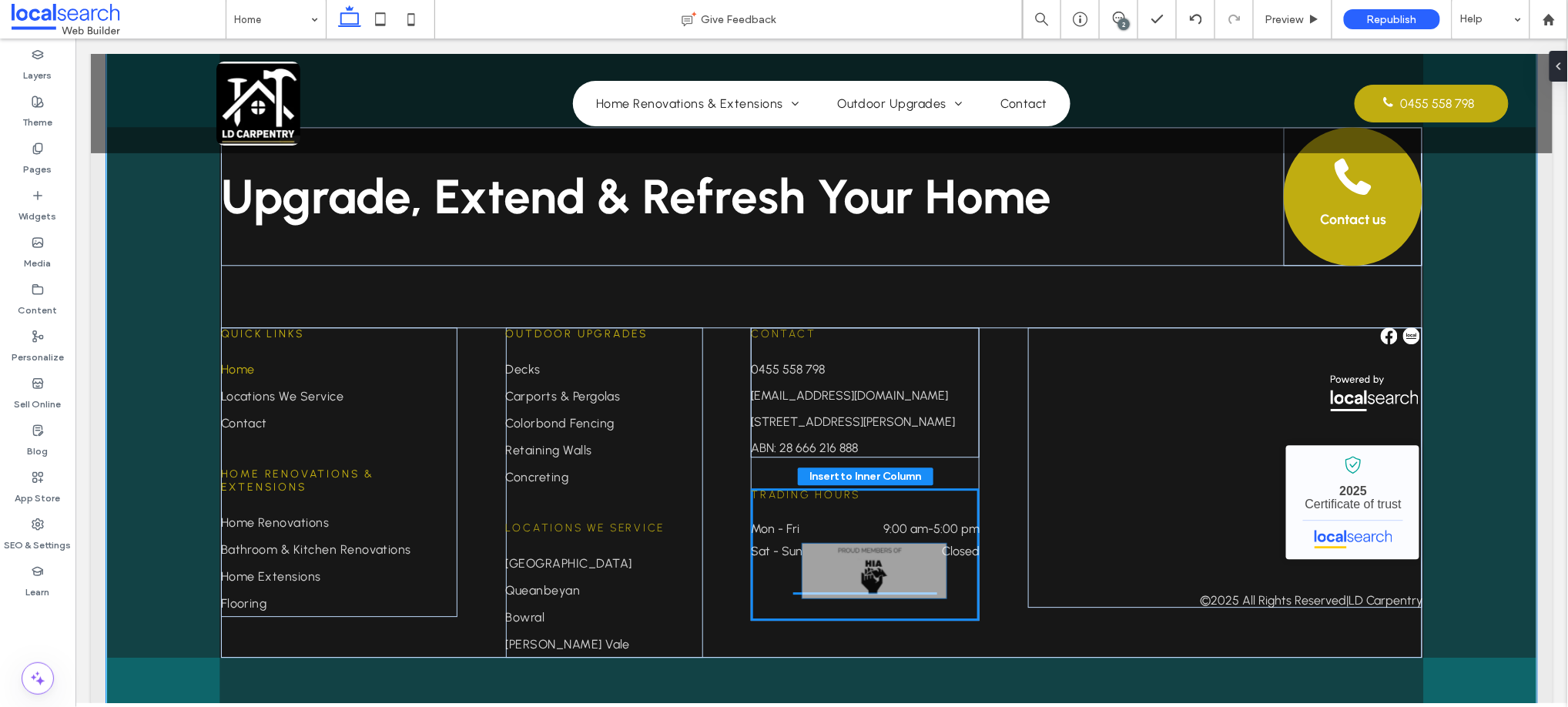
drag, startPoint x: 1288, startPoint y: 425, endPoint x: 823, endPoint y: 567, distance: 486.2
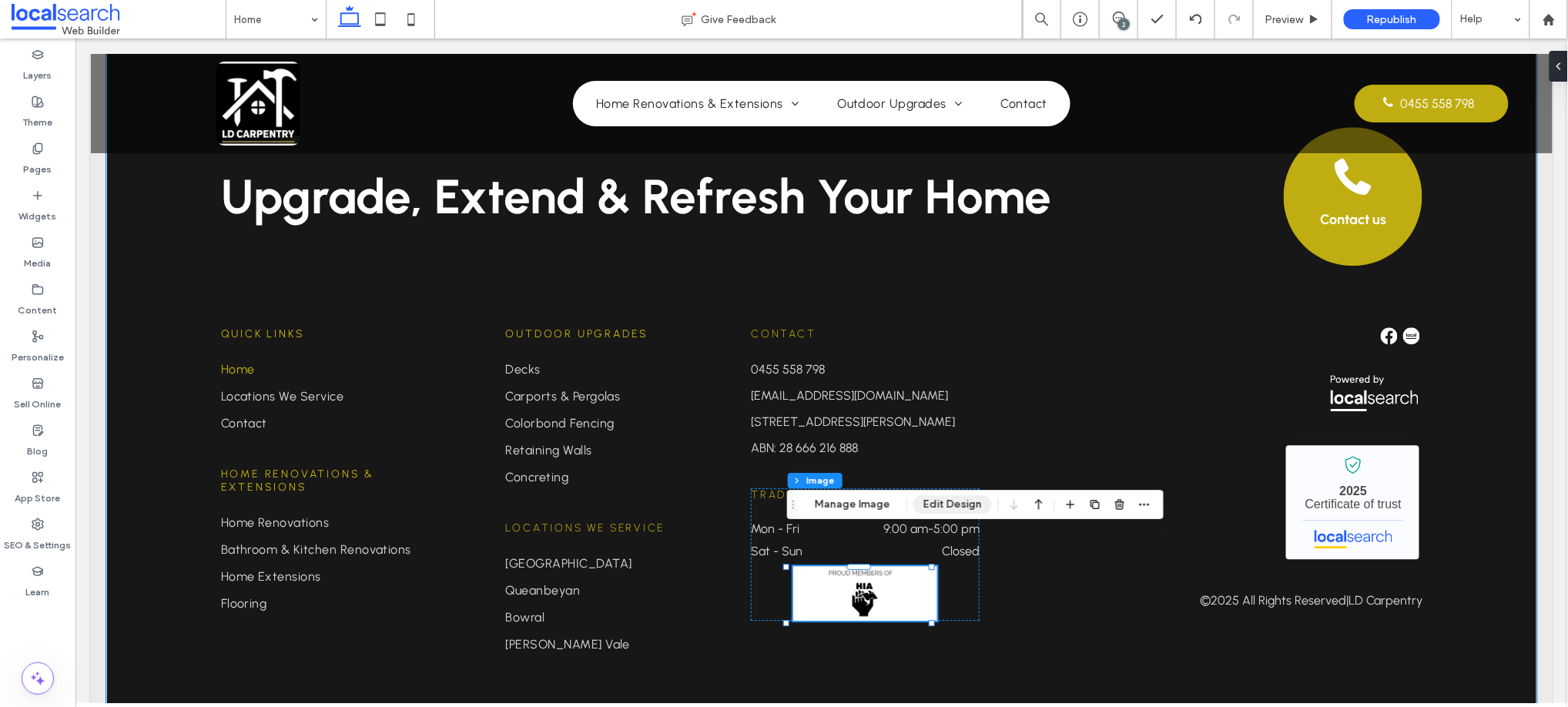
click at [952, 498] on button "Edit Design" at bounding box center [952, 504] width 78 height 18
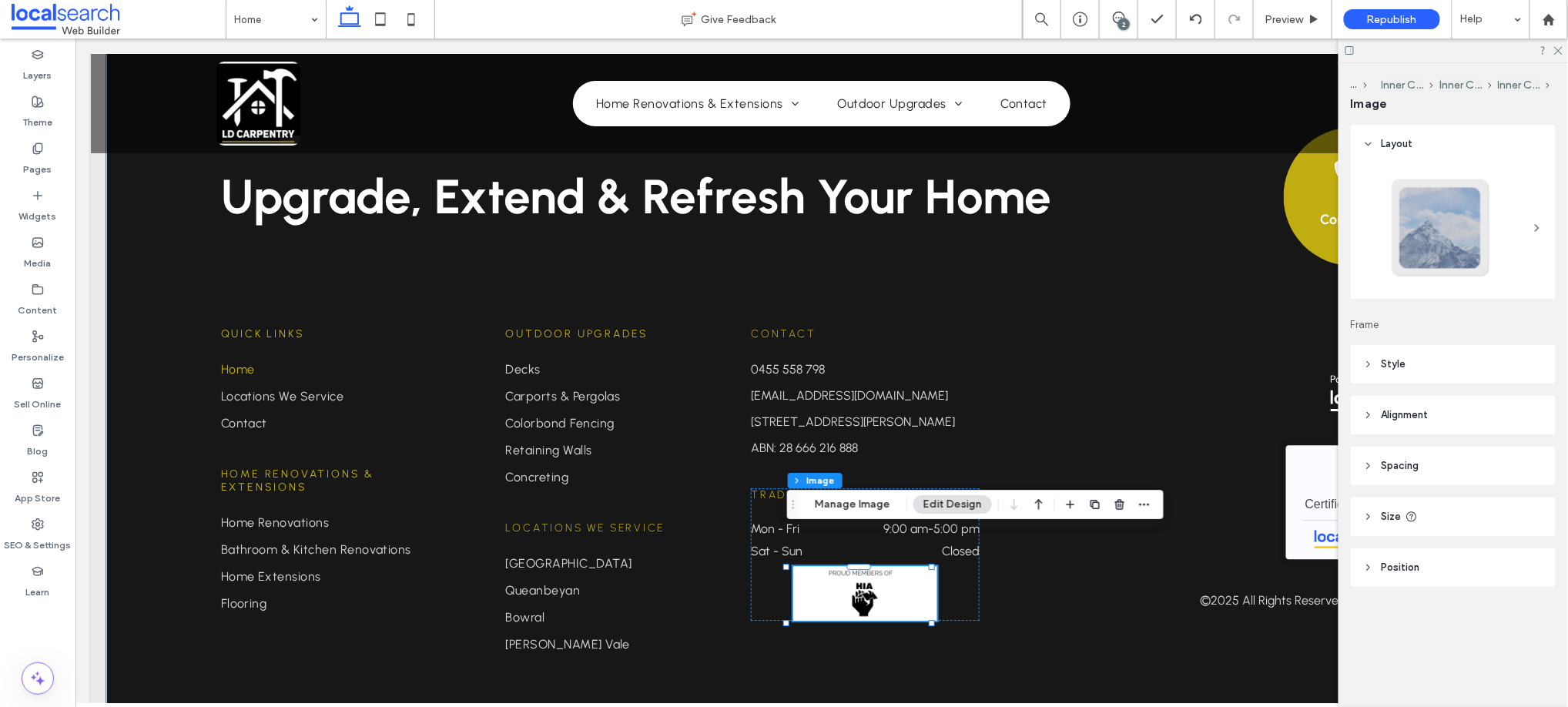
click at [1406, 463] on span "Spacing" at bounding box center [1401, 466] width 38 height 15
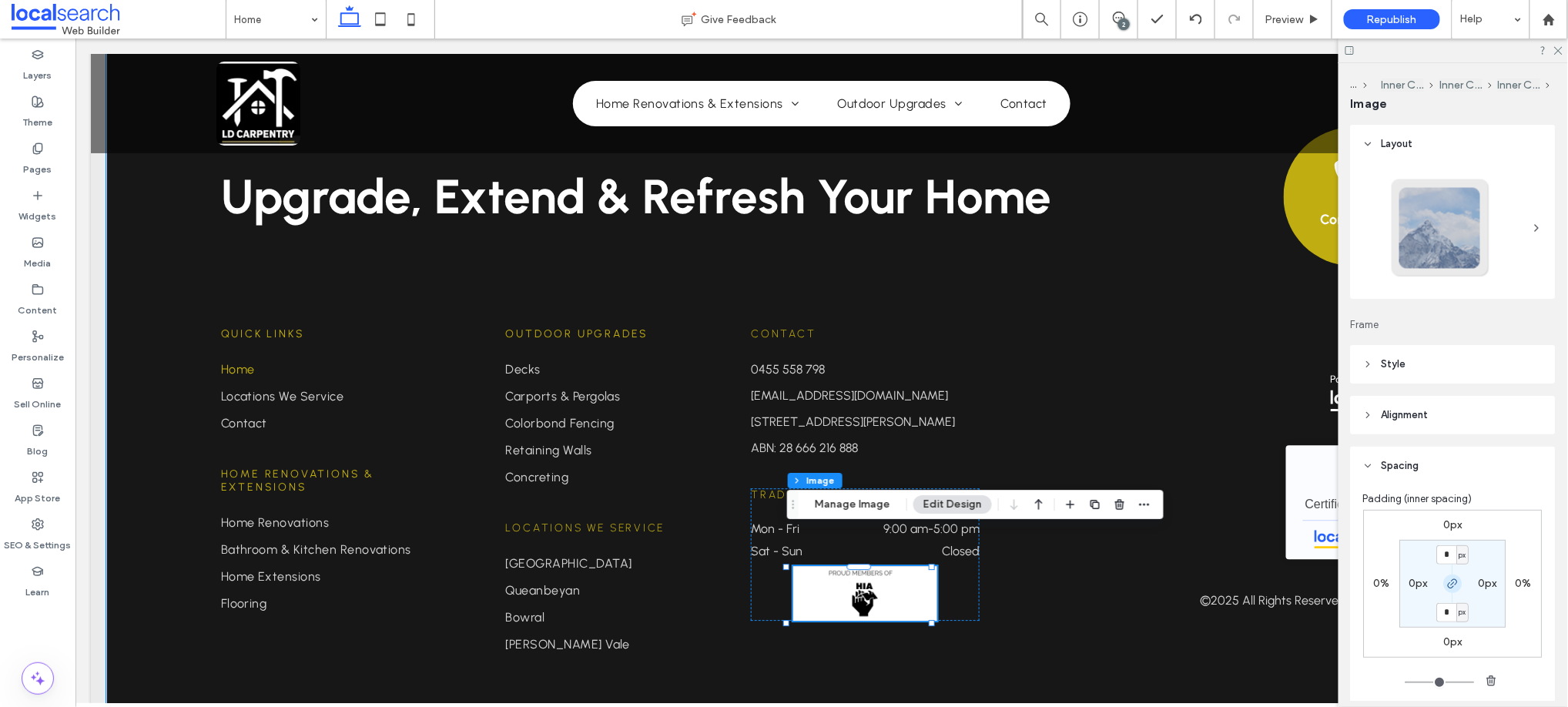
click at [1447, 580] on icon "button" at bounding box center [1453, 583] width 13 height 13
click at [1448, 519] on label "0px" at bounding box center [1453, 525] width 18 height 14
click at [1448, 521] on input "*" at bounding box center [1447, 526] width 20 height 19
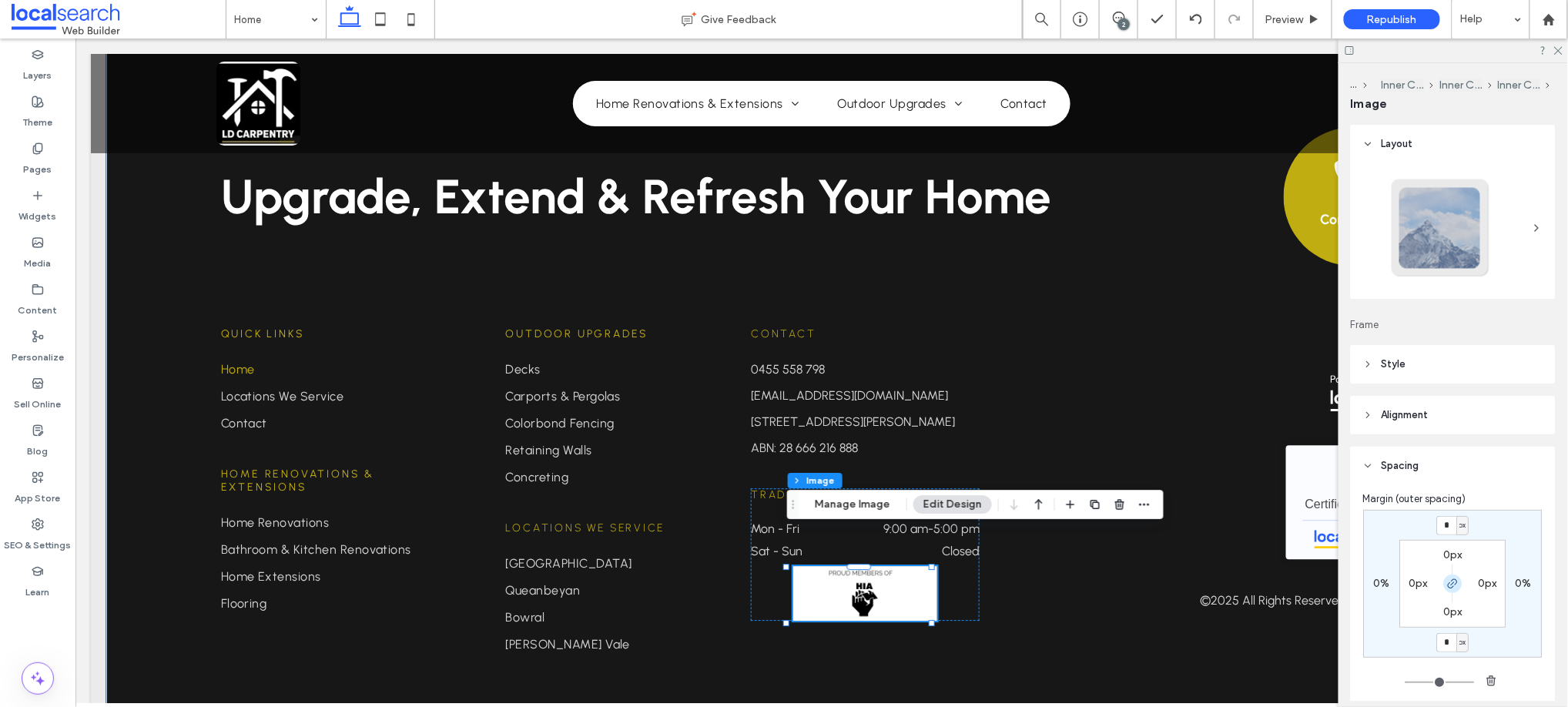
click at [1446, 590] on span "button" at bounding box center [1453, 583] width 18 height 18
click at [1445, 522] on input "*" at bounding box center [1447, 526] width 20 height 19
type input "**"
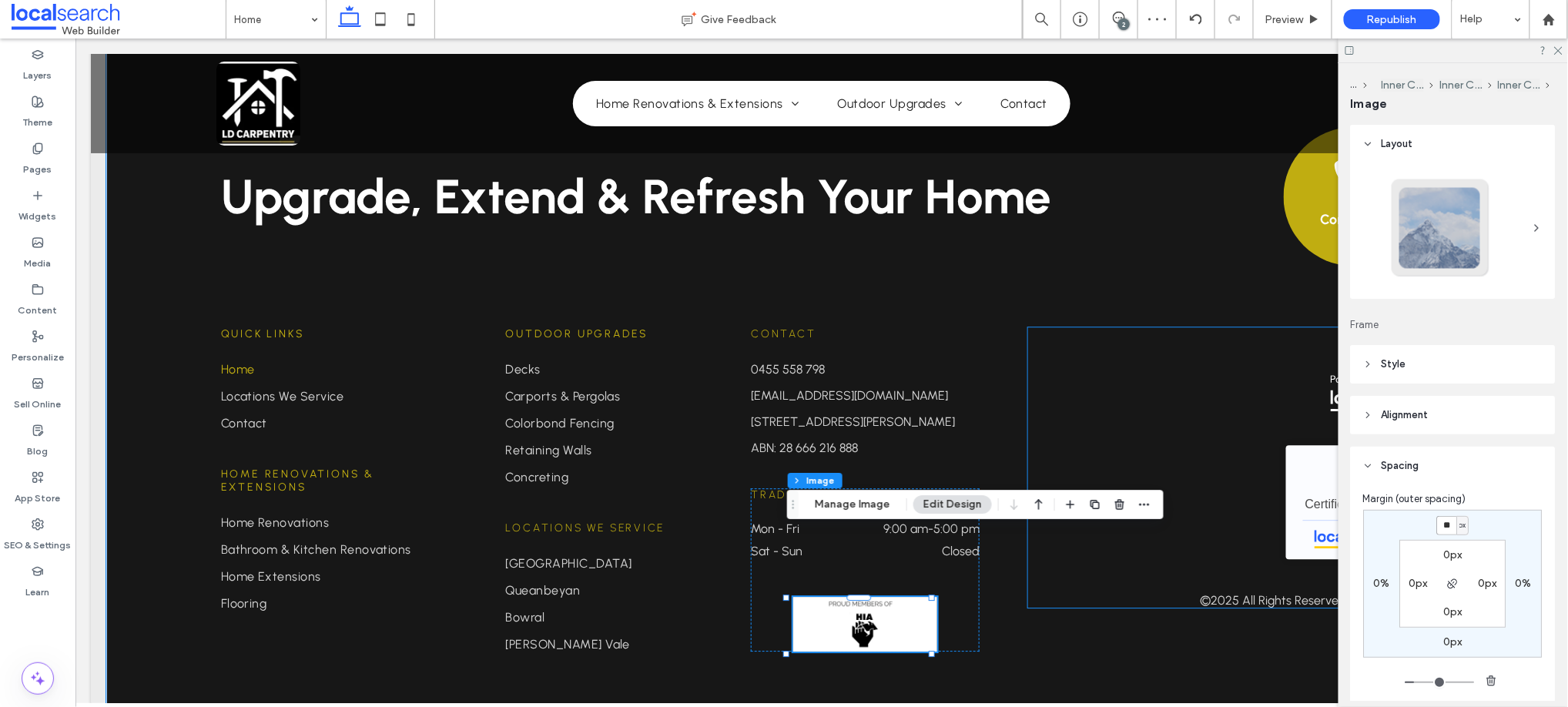
click at [1109, 400] on div "LD Carpentry - Localsearch verified business 2025 Certificate of trust © 2025 A…" at bounding box center [1225, 467] width 395 height 280
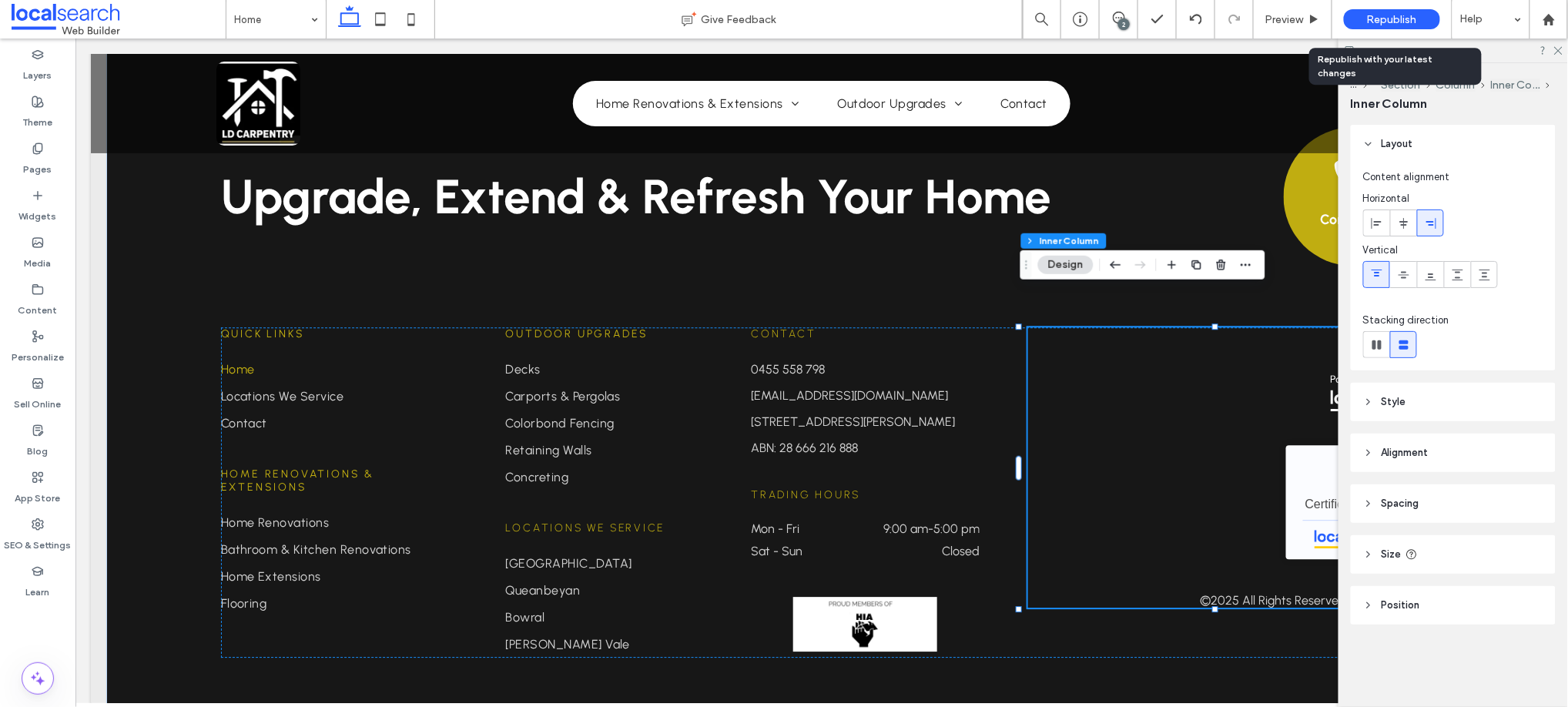
click at [1397, 17] on span "Republish" at bounding box center [1392, 20] width 50 height 14
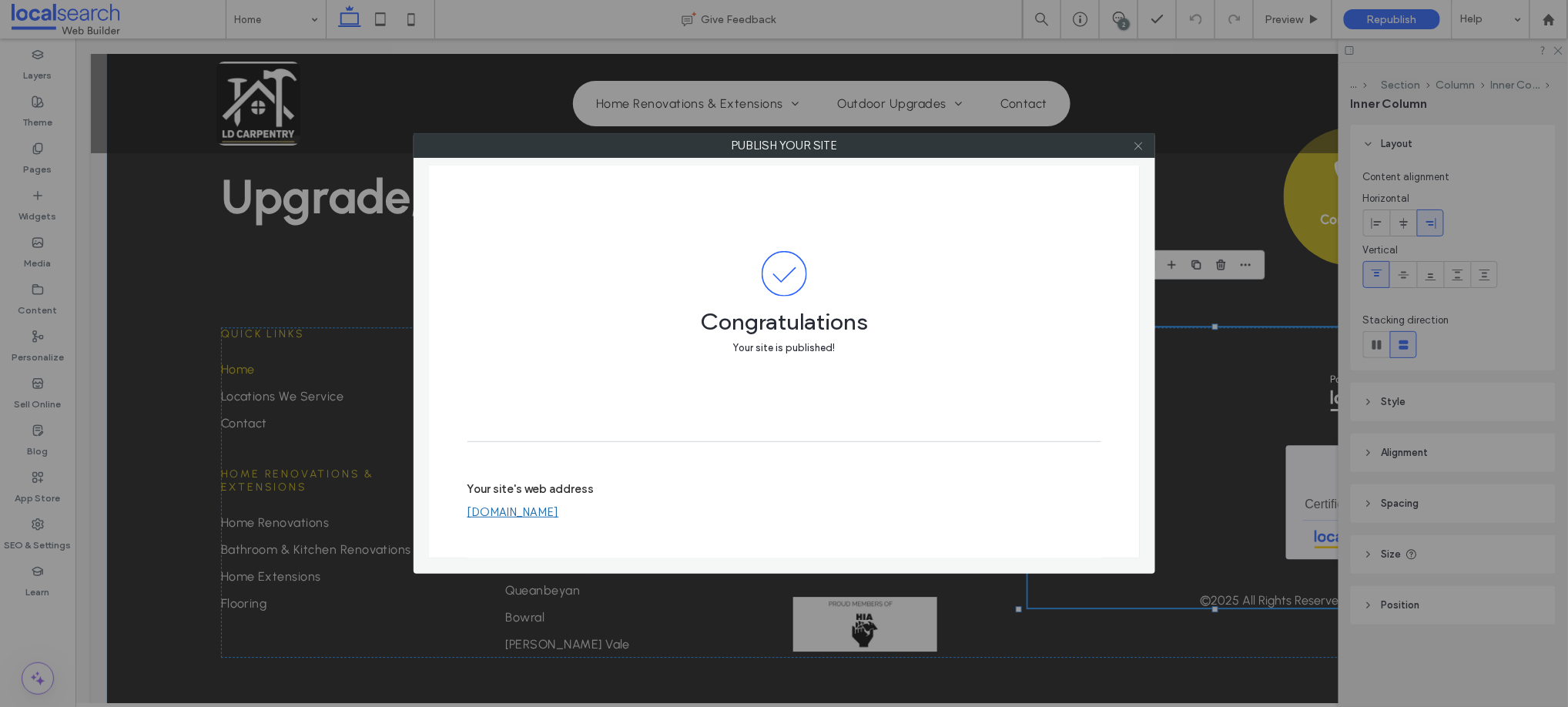
click at [1139, 140] on icon at bounding box center [1139, 146] width 12 height 12
